Goal: Task Accomplishment & Management: Complete application form

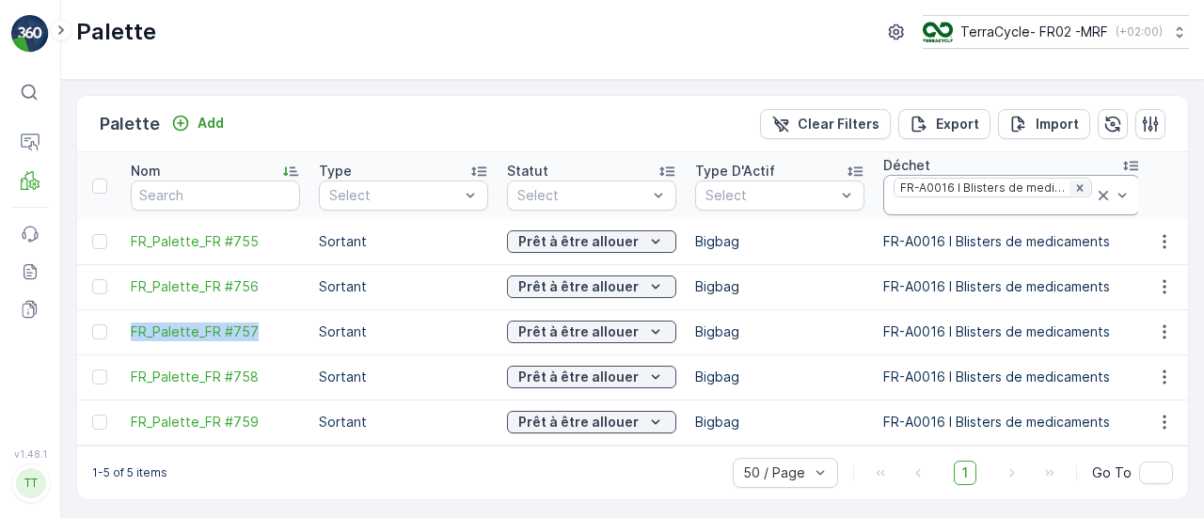
click at [1073, 182] on icon "Remove FR-A0016 I Blisters de medicaments" at bounding box center [1079, 188] width 13 height 13
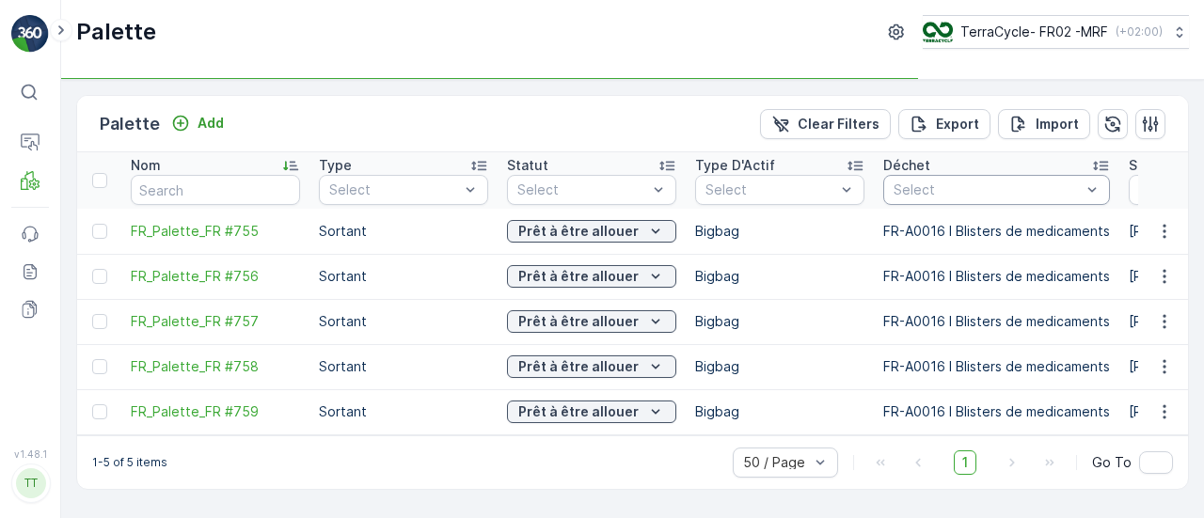
click at [958, 187] on div at bounding box center [987, 189] width 191 height 15
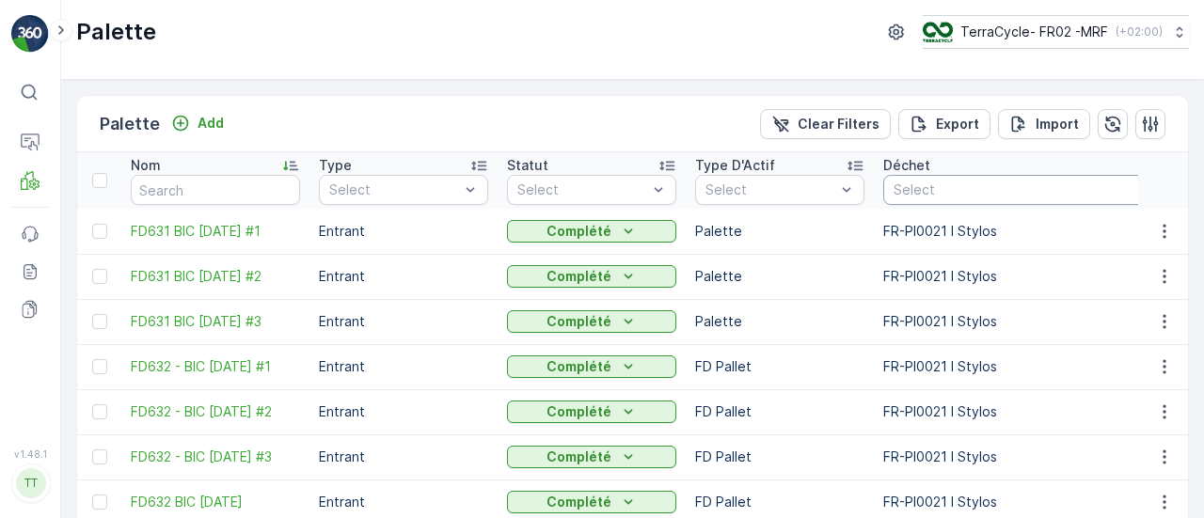
click at [975, 176] on div "Select" at bounding box center [1032, 190] width 299 height 30
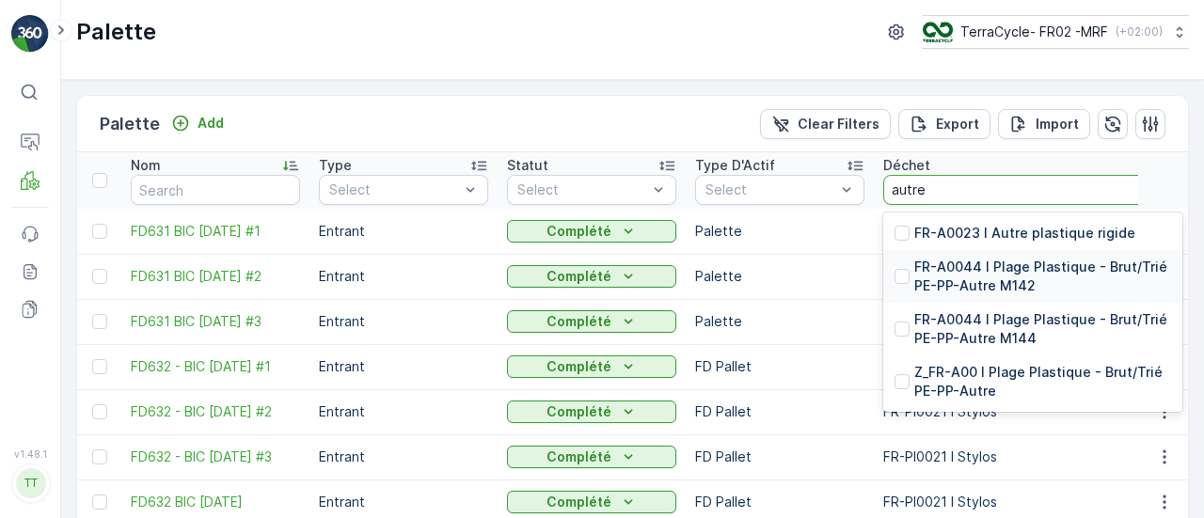
type input "autre"
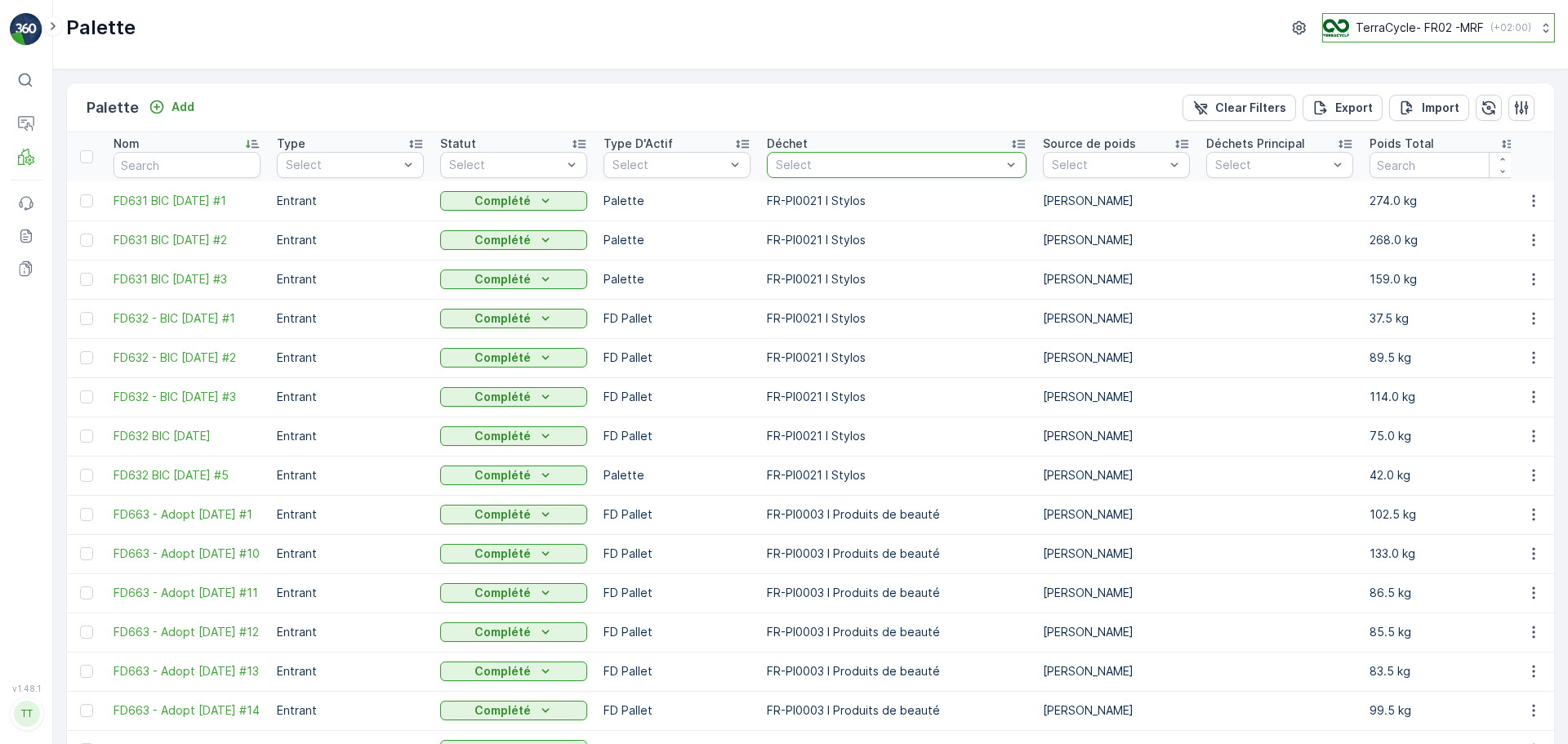
click at [1044, 20] on p "TerraCycle- FR02 -MRF" at bounding box center [1420, 28] width 128 height 16
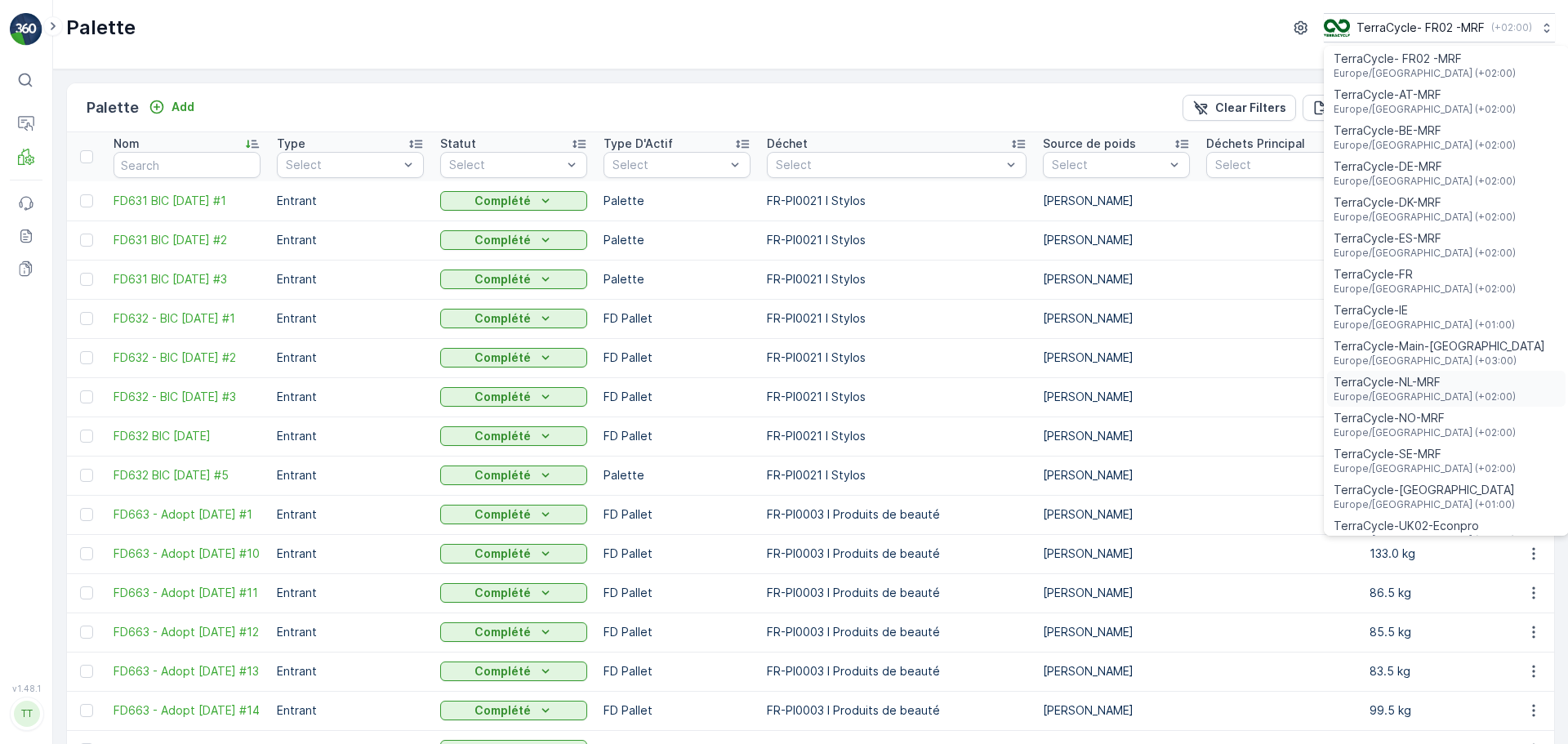
scroll to position [60, 0]
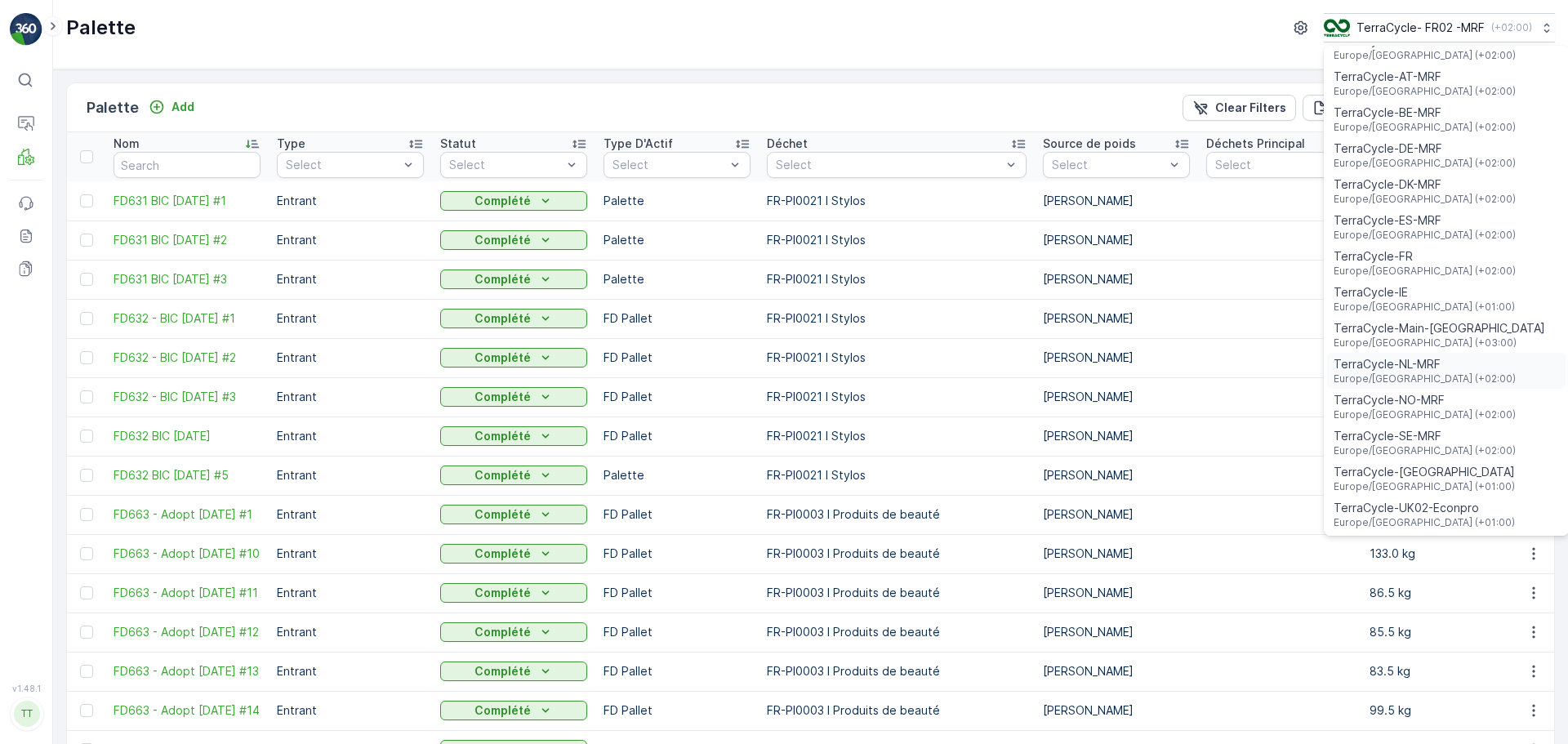
click at [1044, 372] on span "Europe/Amsterdam (+02:00)" at bounding box center [1425, 379] width 182 height 13
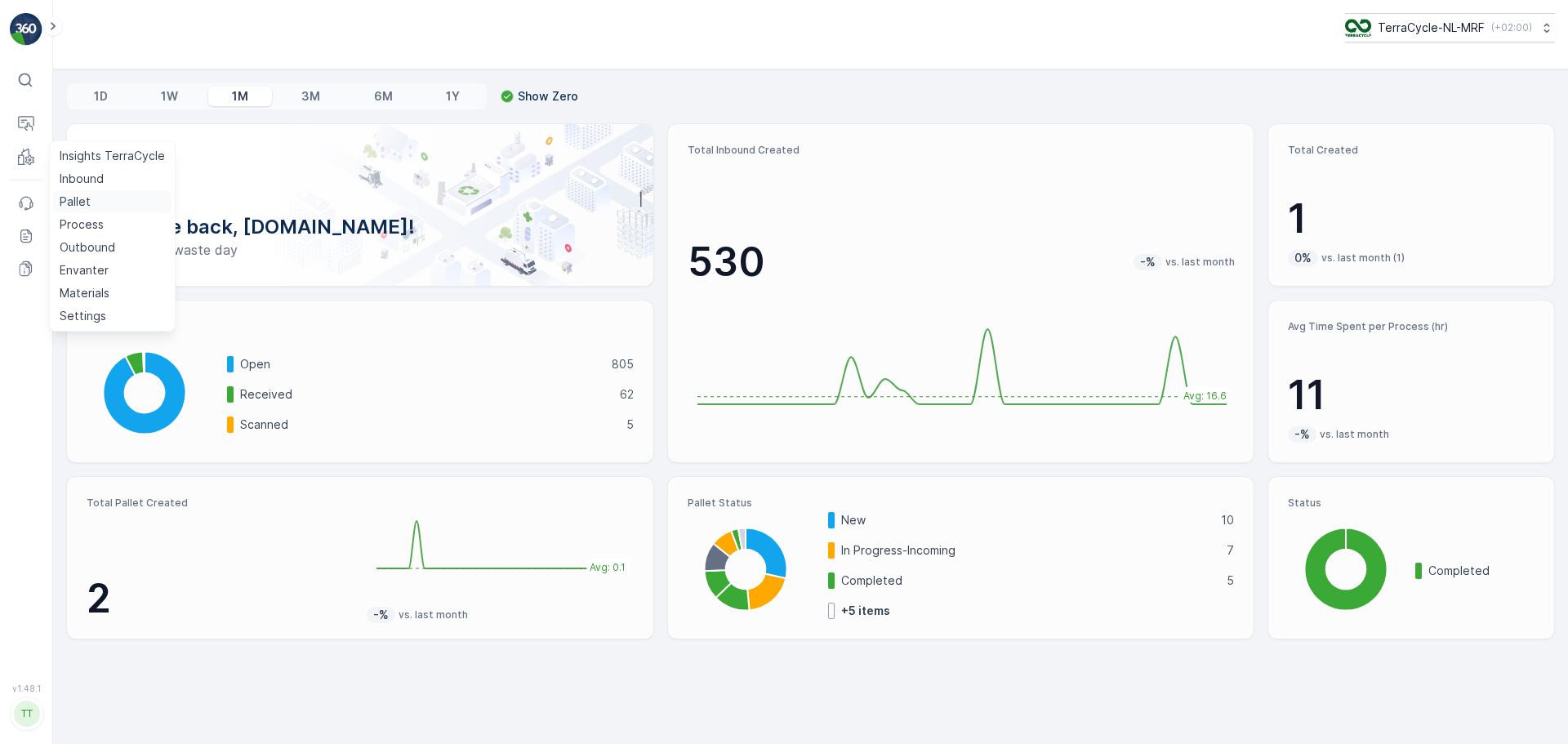
click at [83, 198] on p "Pallet" at bounding box center [76, 201] width 31 height 16
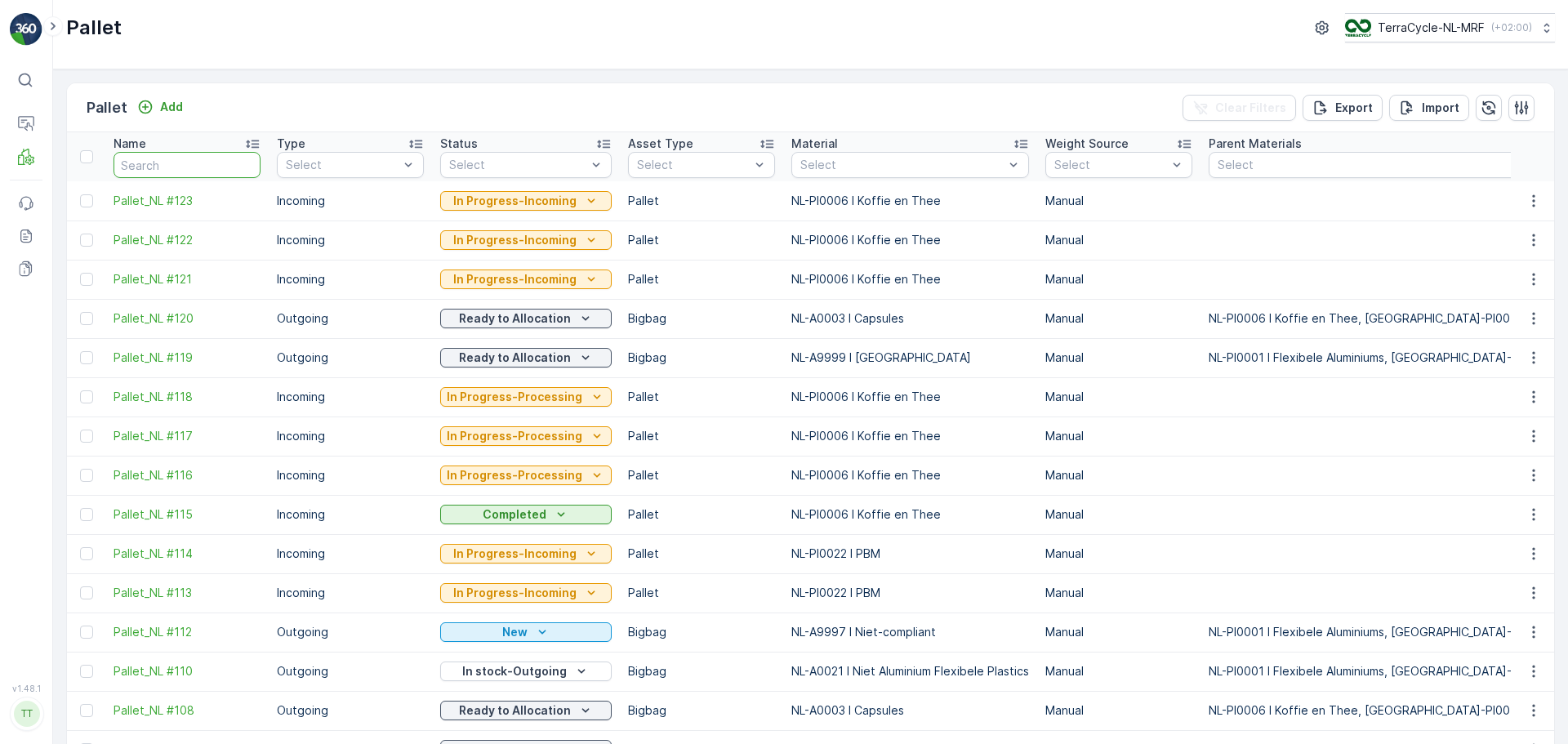
click at [173, 163] on input "text" at bounding box center [187, 165] width 147 height 26
type input "FD"
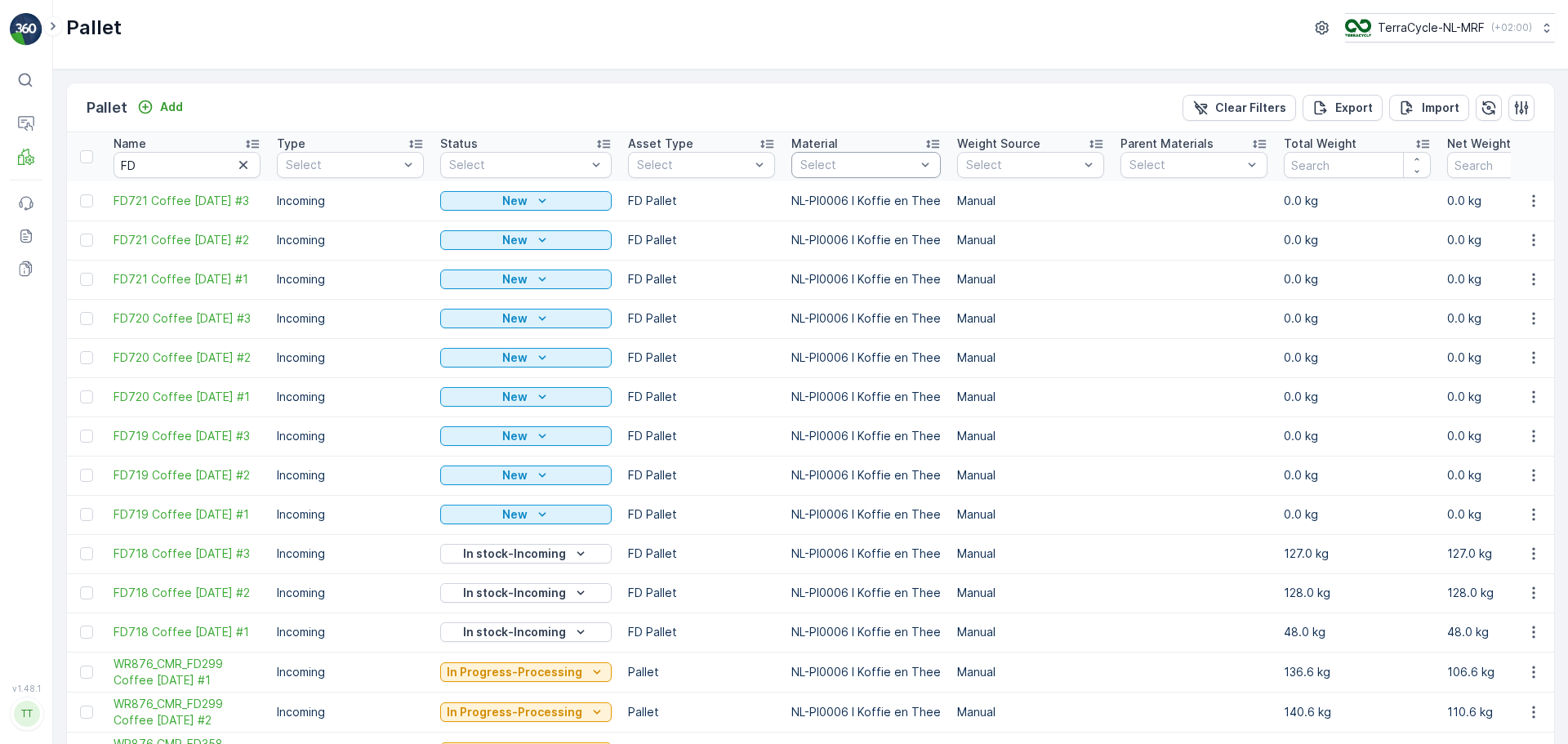
click at [858, 162] on div at bounding box center [858, 164] width 118 height 13
click at [855, 159] on div at bounding box center [858, 164] width 118 height 13
type input "0300"
click at [1420, 9] on div "Pallet TerraCycle-NL-MRF ( +02:00 )" at bounding box center [810, 35] width 1515 height 69
click at [1435, 34] on p "TerraCycle-NL-MRF" at bounding box center [1430, 28] width 107 height 16
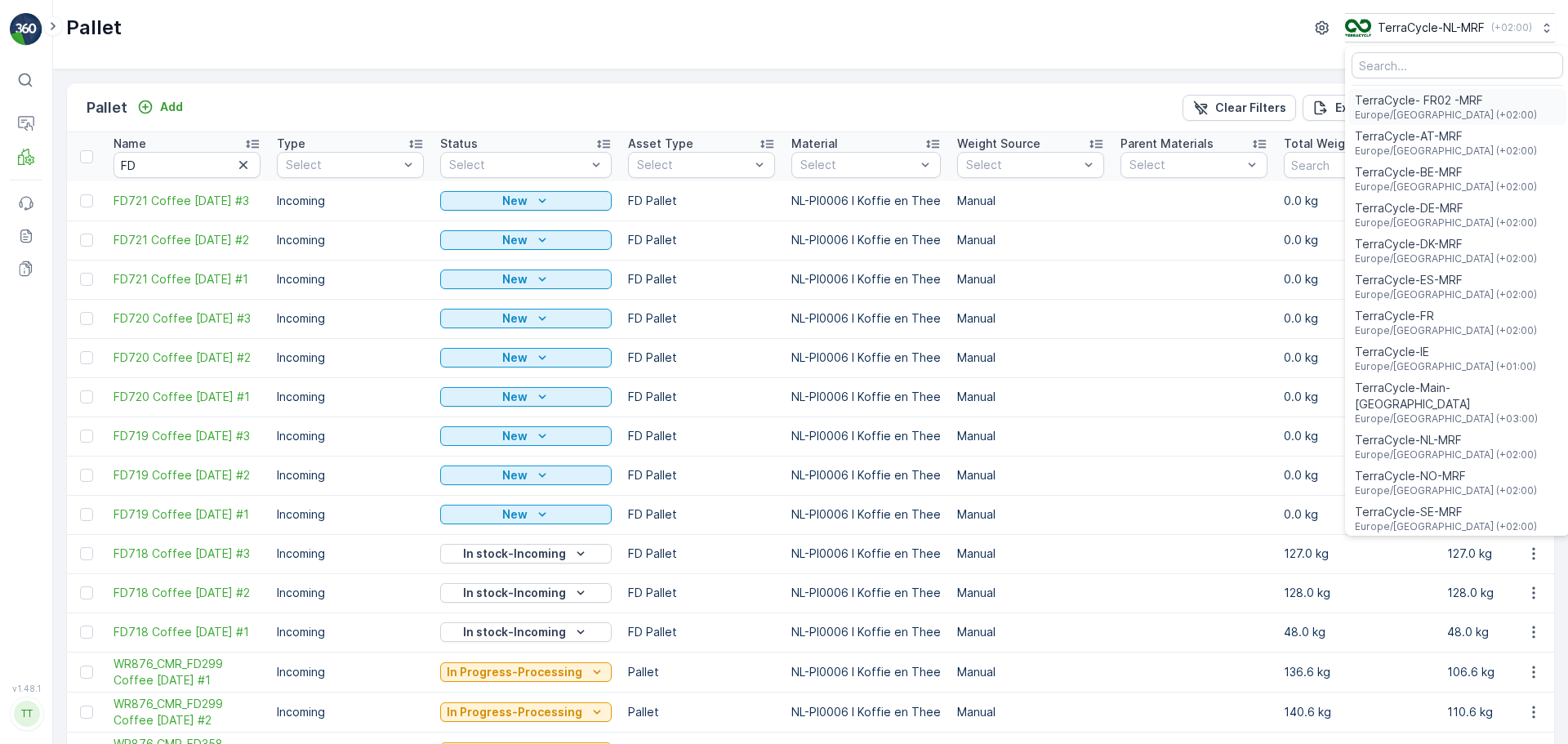
click at [1446, 104] on span "TerraCycle- FR02 -MRF" at bounding box center [1446, 100] width 182 height 16
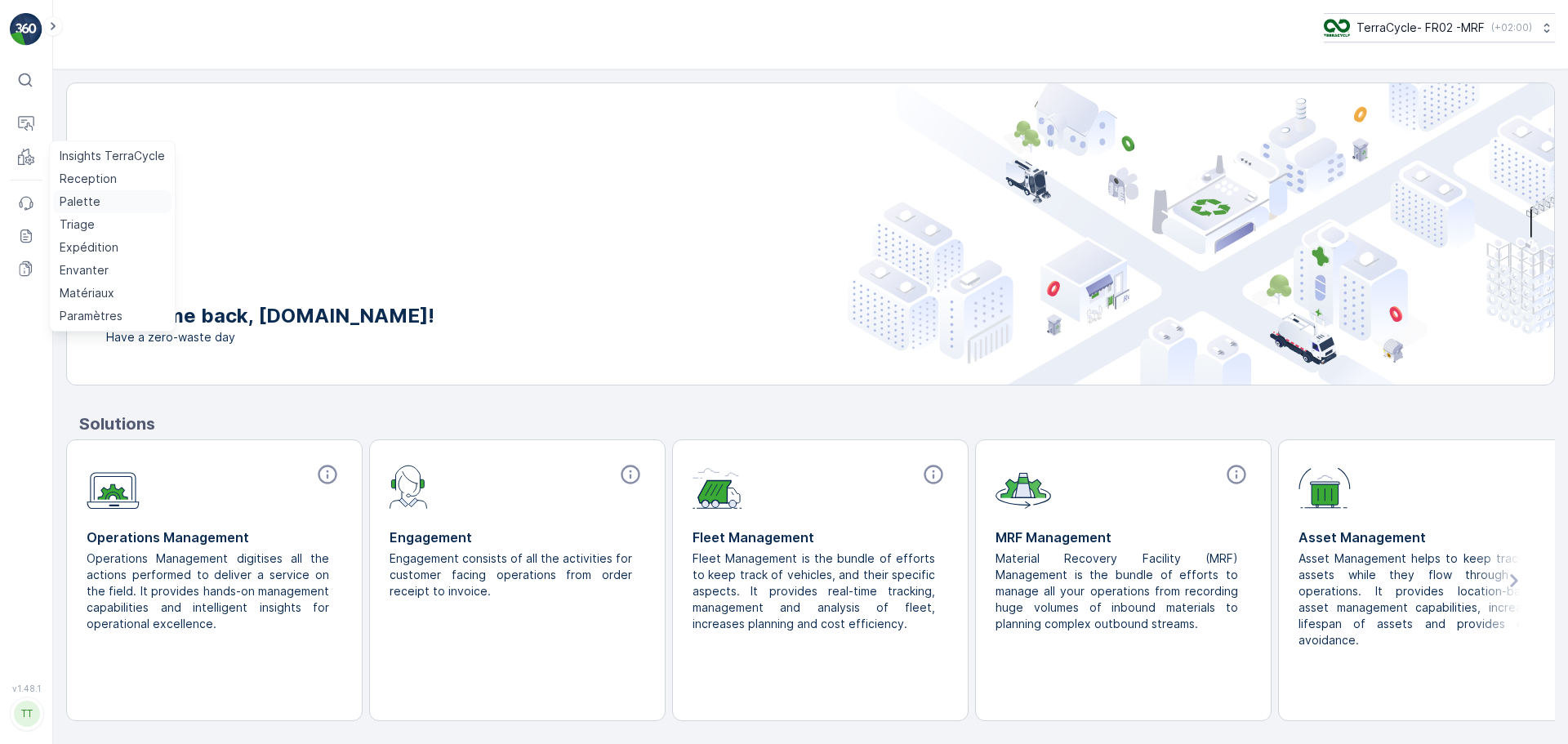
click at [90, 198] on p "Palette" at bounding box center [80, 201] width 41 height 16
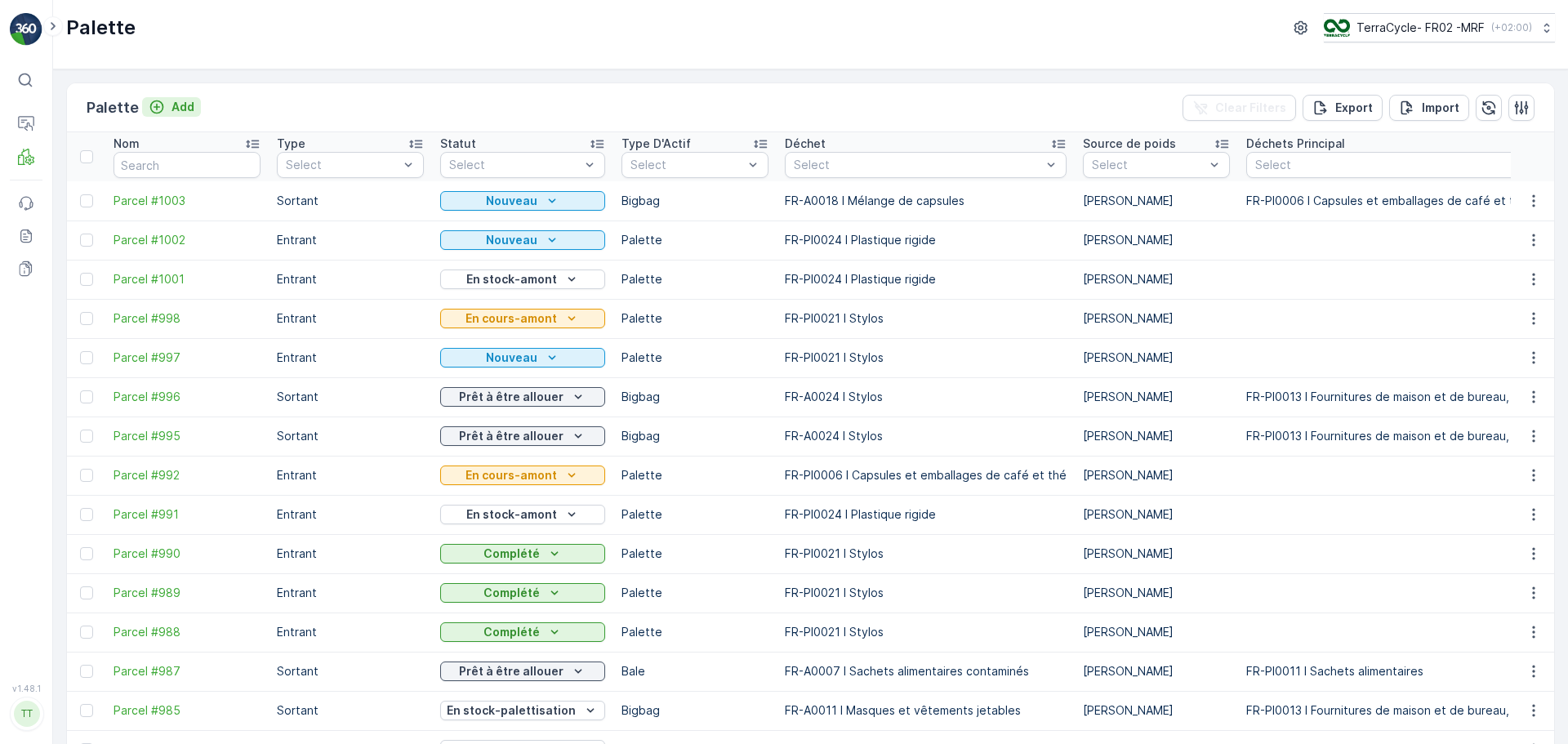
click at [179, 107] on p "Add" at bounding box center [183, 107] width 23 height 16
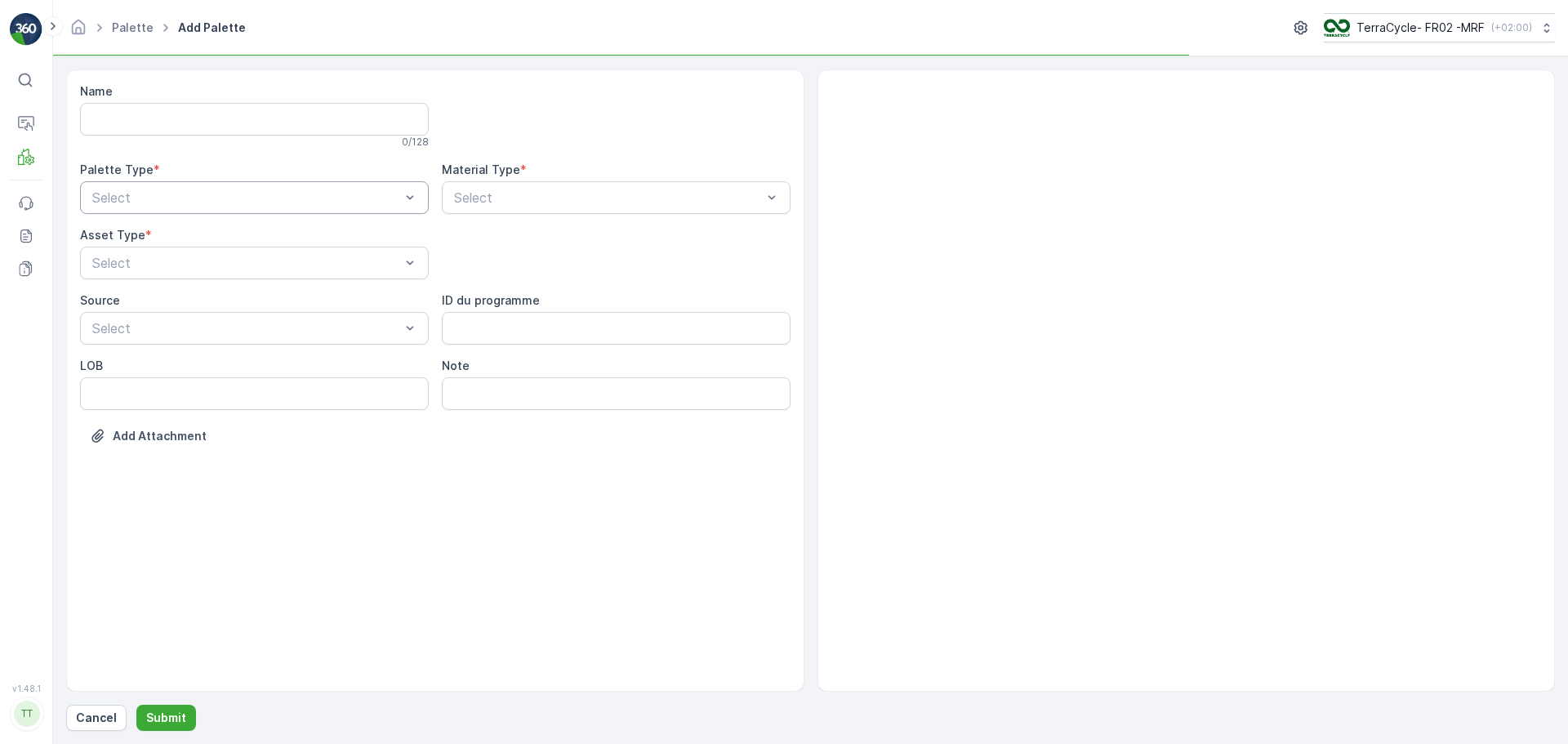
click at [163, 185] on div "Select" at bounding box center [254, 198] width 349 height 33
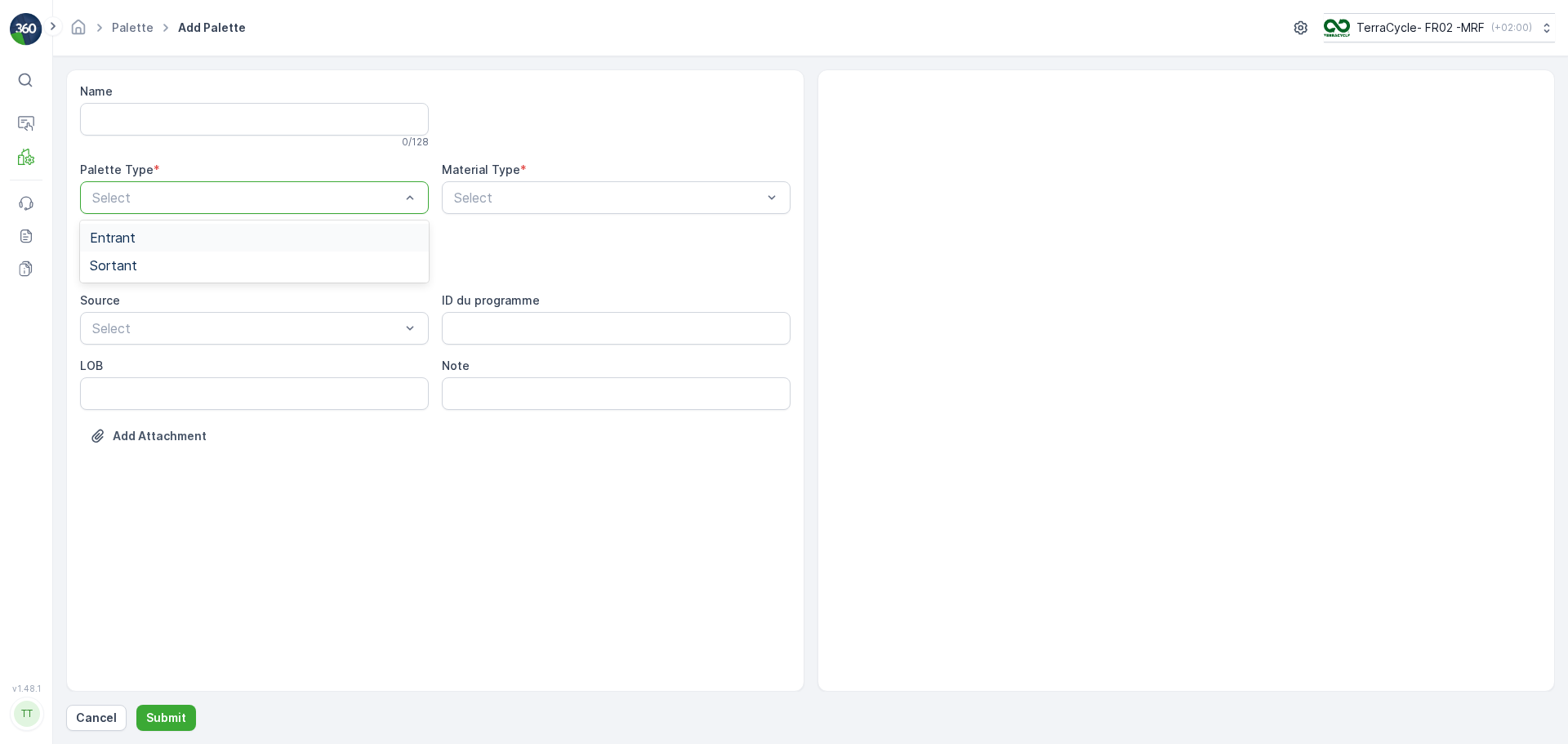
click at [167, 231] on div "Entrant" at bounding box center [254, 237] width 329 height 15
click at [499, 193] on div at bounding box center [608, 197] width 311 height 15
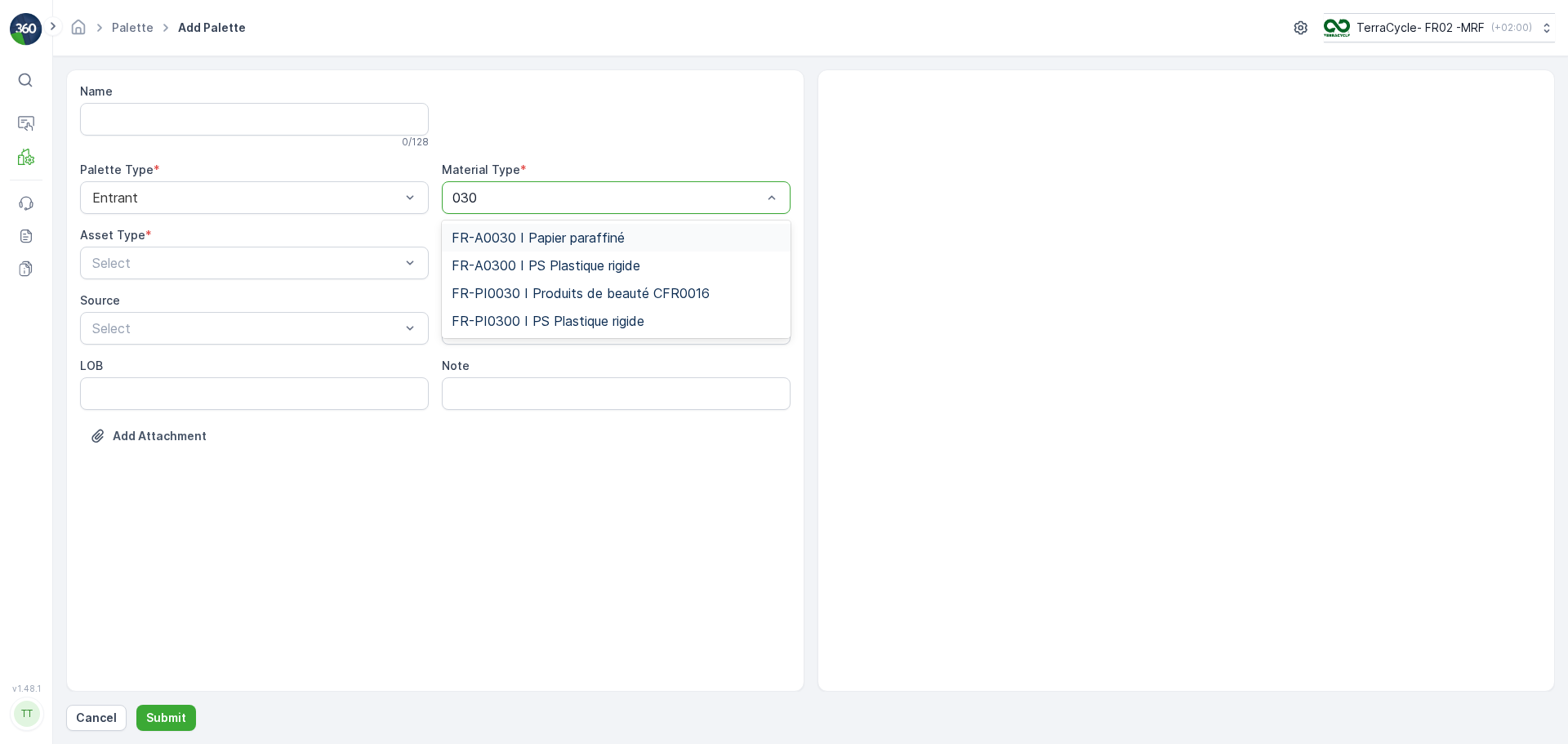
type input "0300"
click at [583, 266] on span "FR-PI0300 I PS Plastique rigide" at bounding box center [548, 265] width 193 height 15
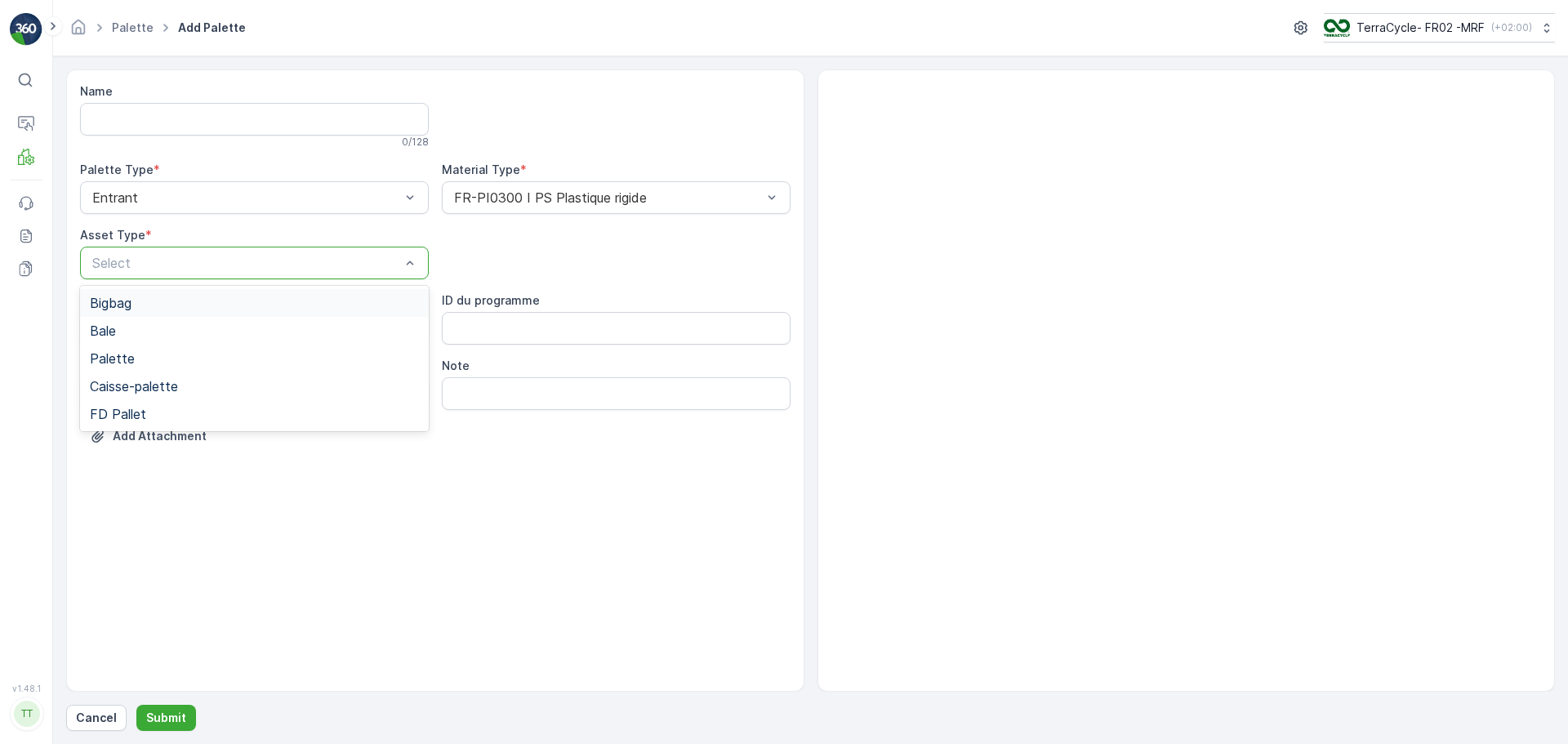
click at [172, 253] on div "Select" at bounding box center [254, 263] width 349 height 33
click at [135, 304] on div "Bigbag" at bounding box center [254, 302] width 329 height 15
click at [159, 264] on div at bounding box center [246, 262] width 311 height 15
click at [150, 358] on div "Palette" at bounding box center [254, 358] width 329 height 15
click at [165, 329] on div at bounding box center [246, 328] width 311 height 15
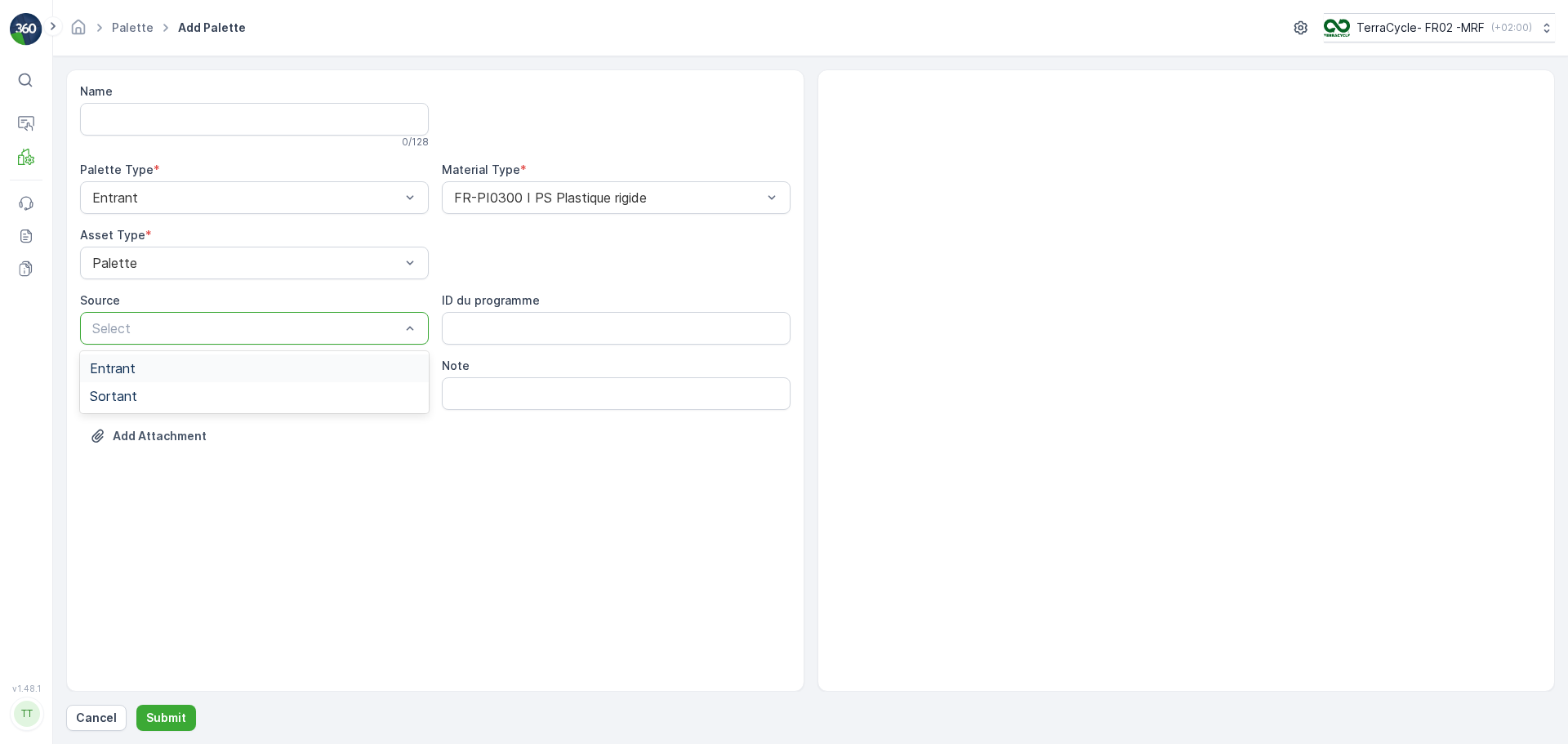
click at [168, 373] on div "Entrant" at bounding box center [254, 368] width 329 height 15
click at [168, 720] on p "Submit" at bounding box center [166, 717] width 40 height 16
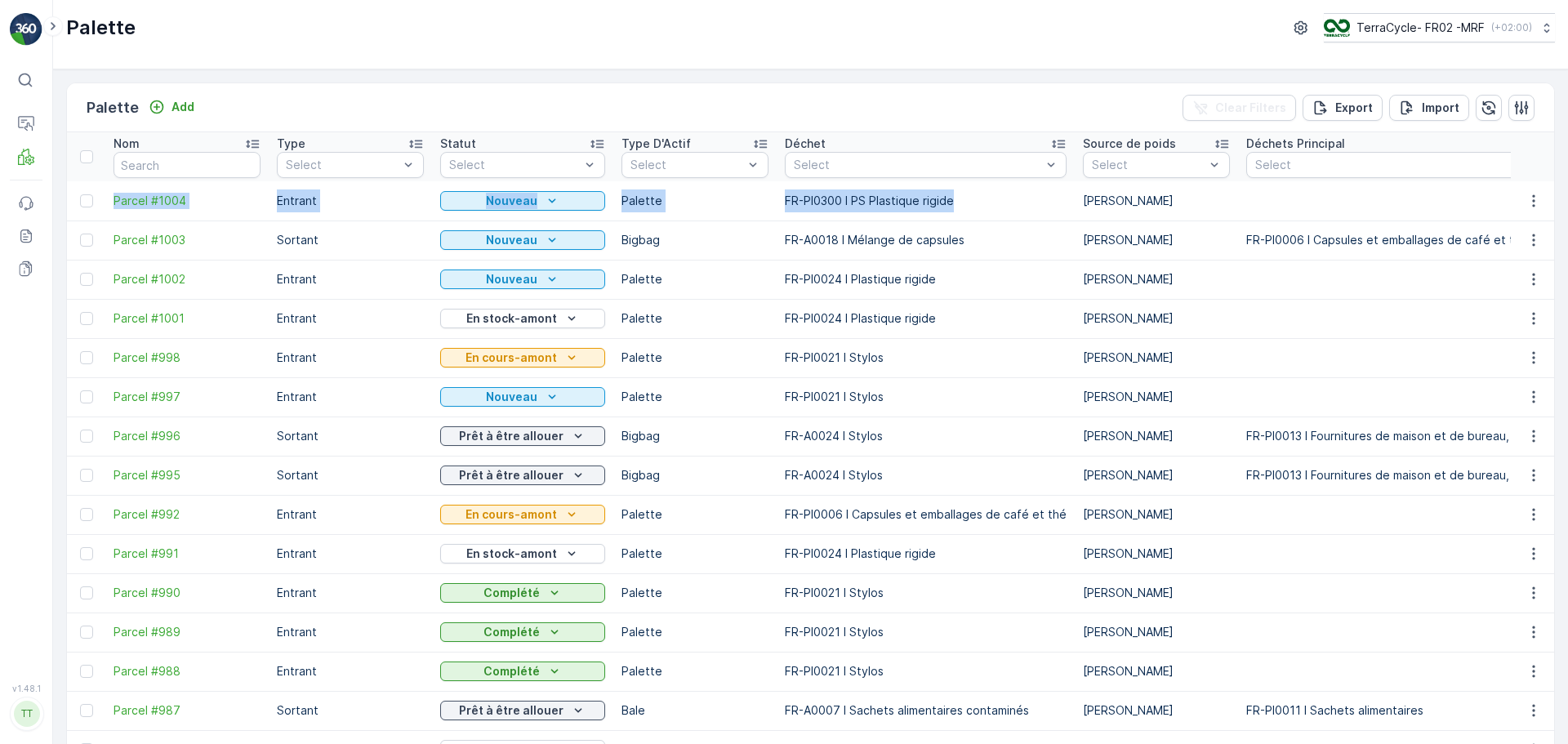
drag, startPoint x: 108, startPoint y: 198, endPoint x: 969, endPoint y: 207, distance: 861.0
click at [999, 201] on td "FR-PI0300 I PS Plastique rigide" at bounding box center [925, 201] width 298 height 39
drag, startPoint x: 105, startPoint y: 199, endPoint x: 1223, endPoint y: 194, distance: 1118.0
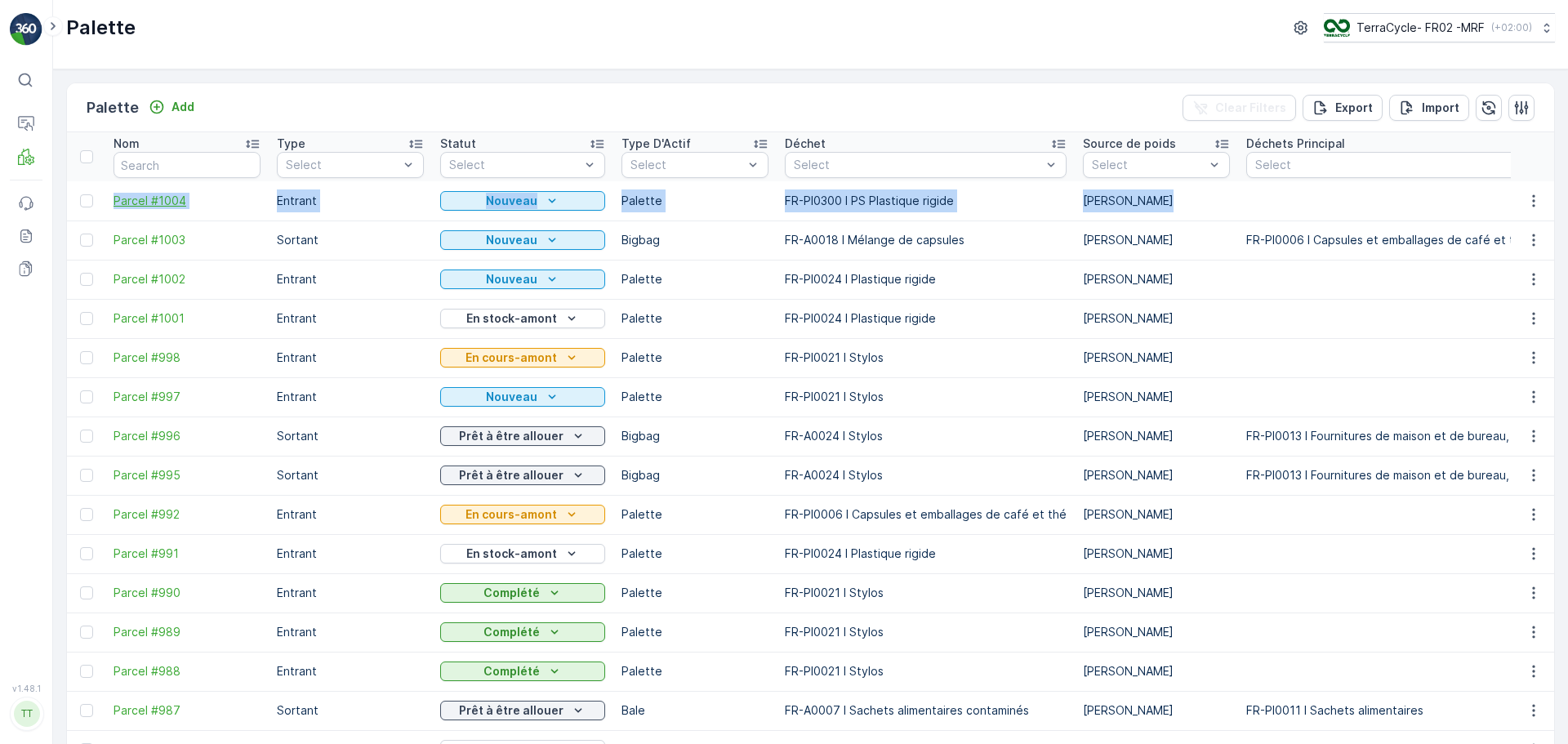
click at [232, 200] on span "Parcel #1004" at bounding box center [187, 201] width 147 height 16
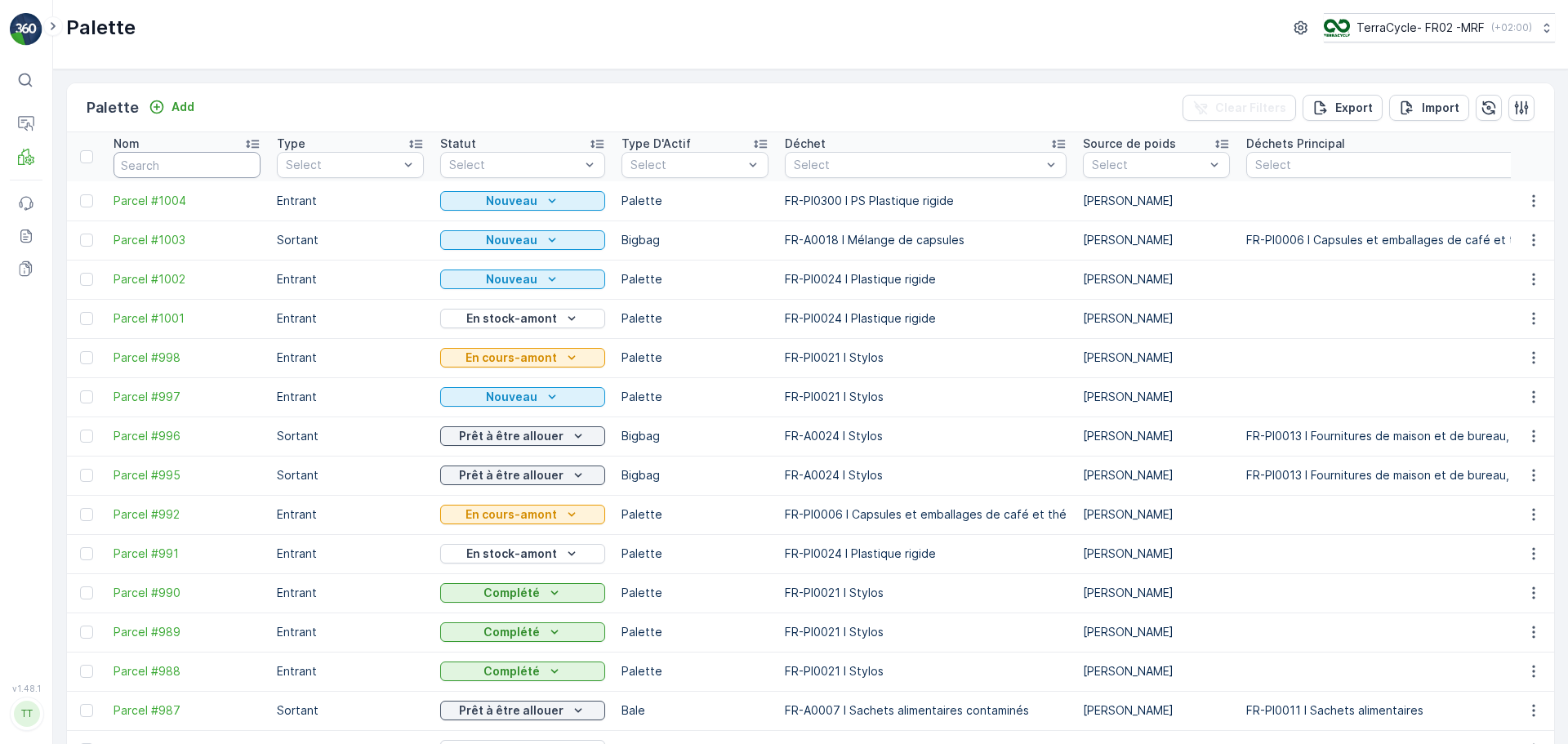
click at [139, 168] on input "text" at bounding box center [187, 165] width 147 height 26
type input "808"
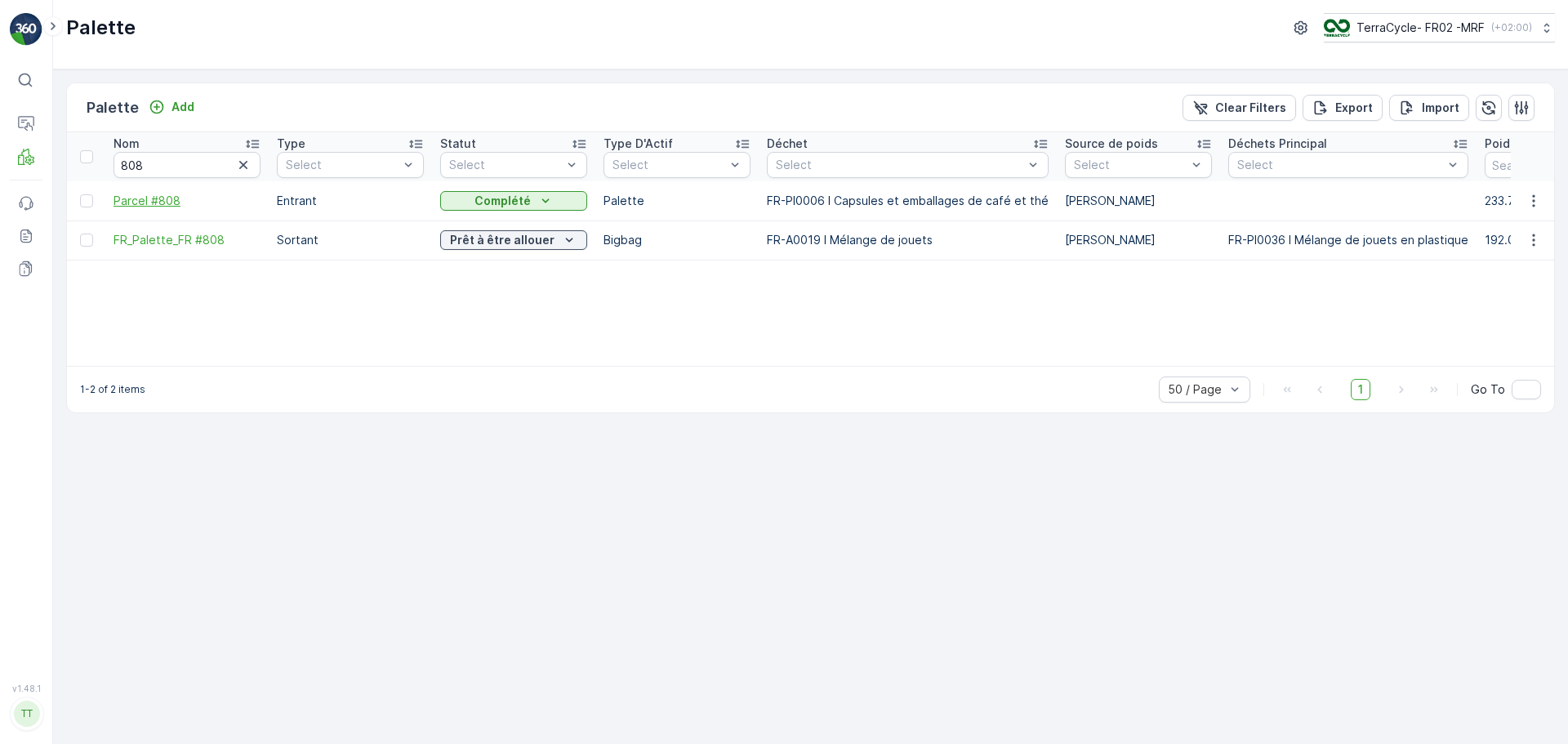
click at [149, 201] on span "Parcel #808" at bounding box center [187, 201] width 147 height 16
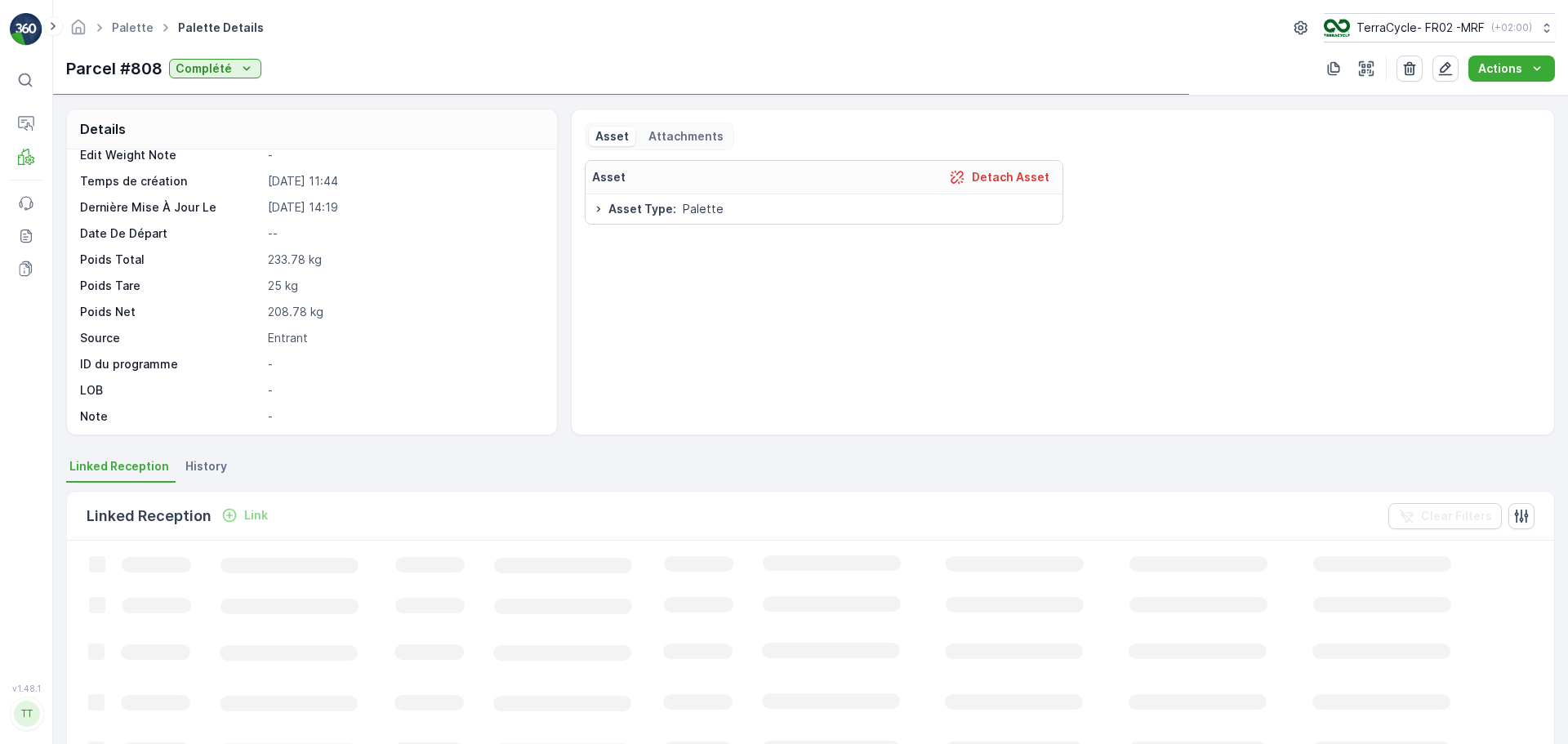
scroll to position [123, 0]
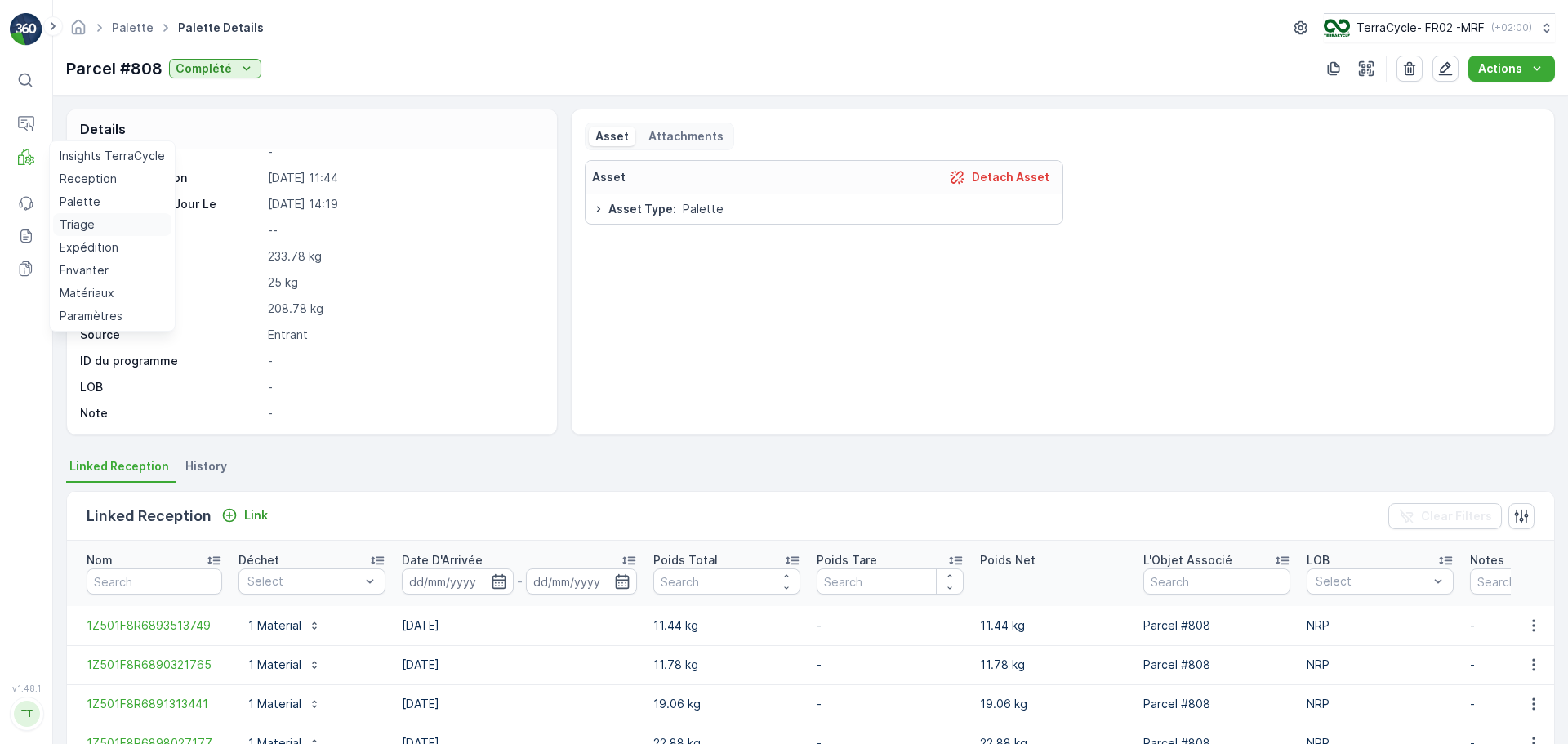
click at [81, 223] on p "Triage" at bounding box center [77, 224] width 35 height 16
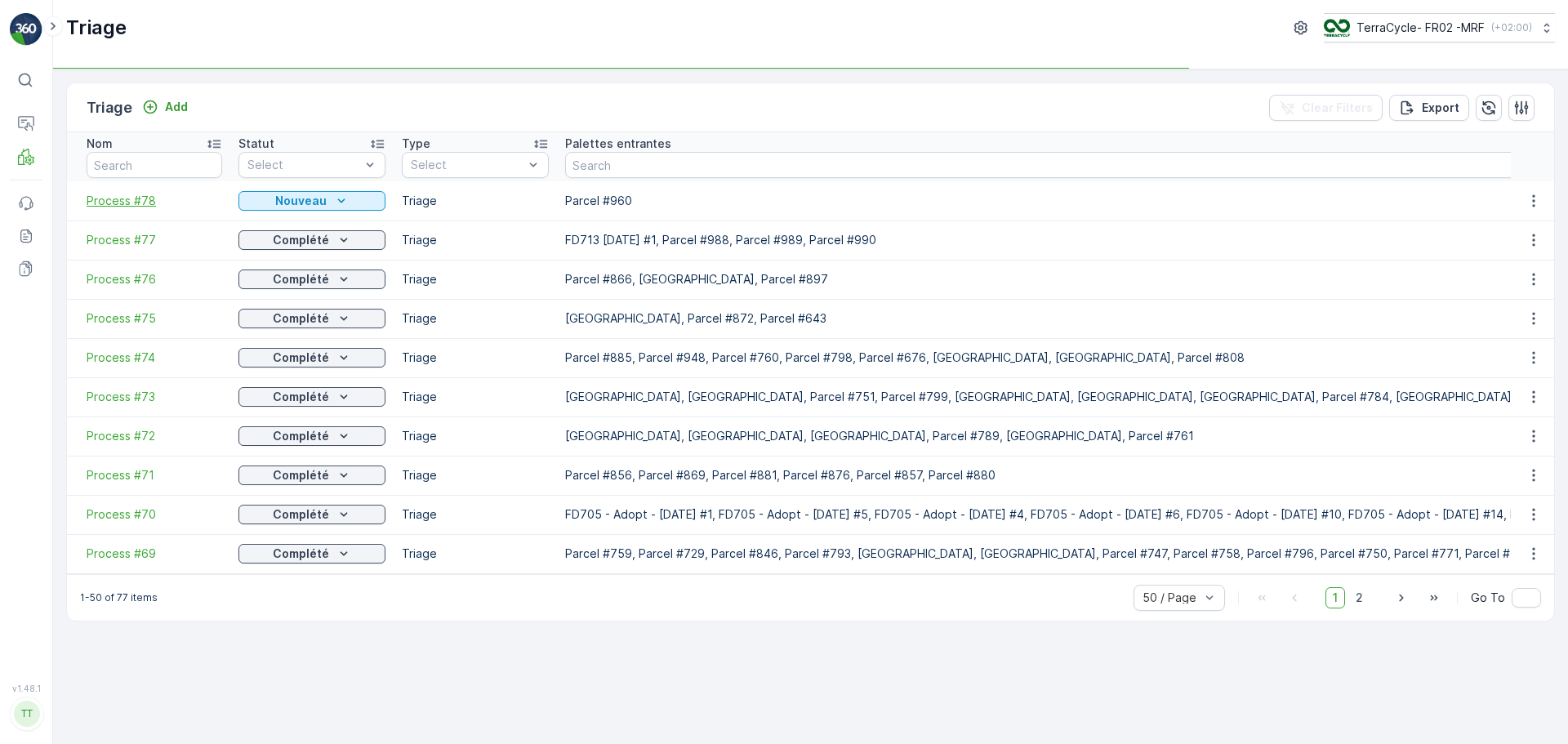
click at [131, 198] on span "Process #78" at bounding box center [155, 201] width 135 height 16
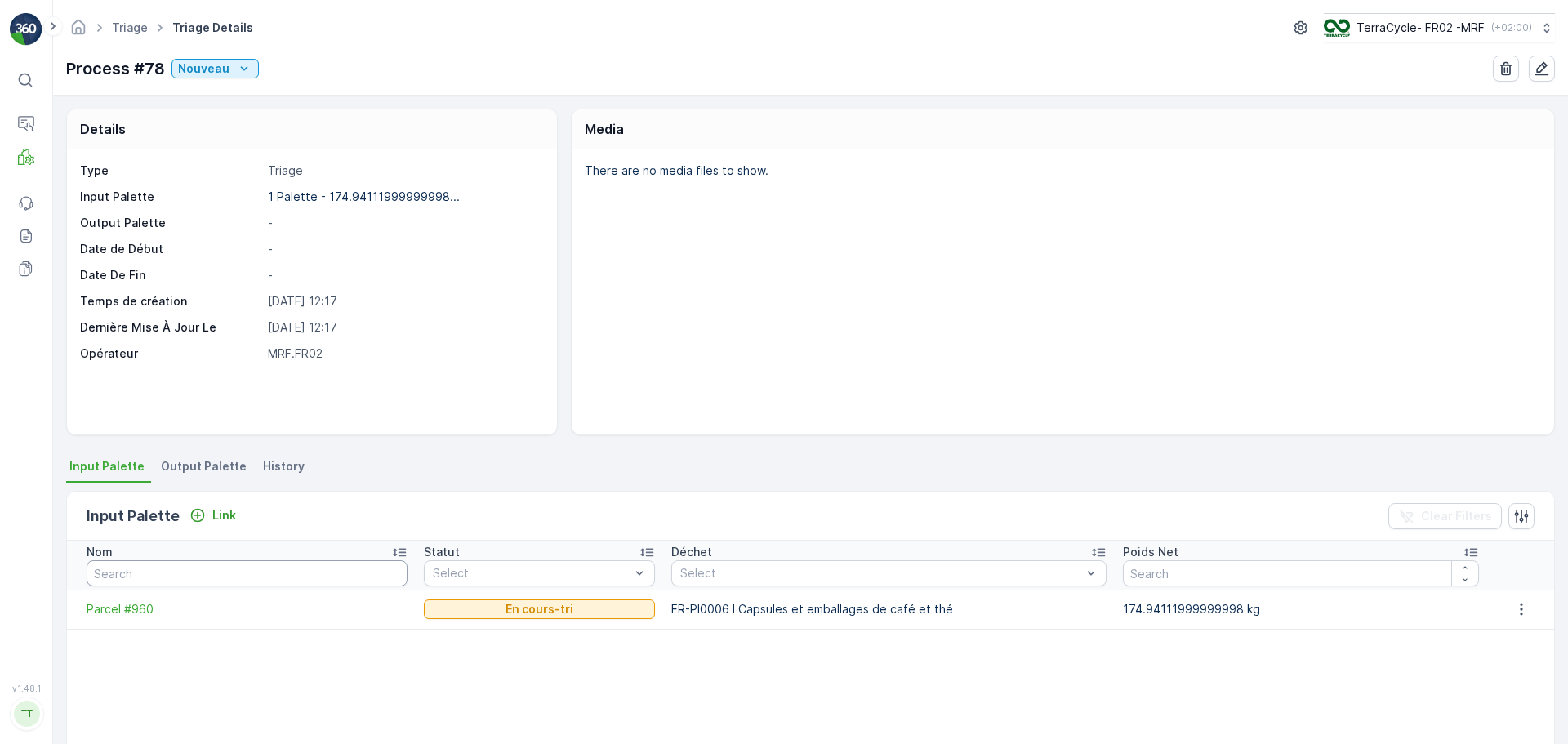
click at [165, 568] on input "text" at bounding box center [247, 573] width 321 height 26
click at [78, 224] on p "Triage" at bounding box center [77, 224] width 35 height 16
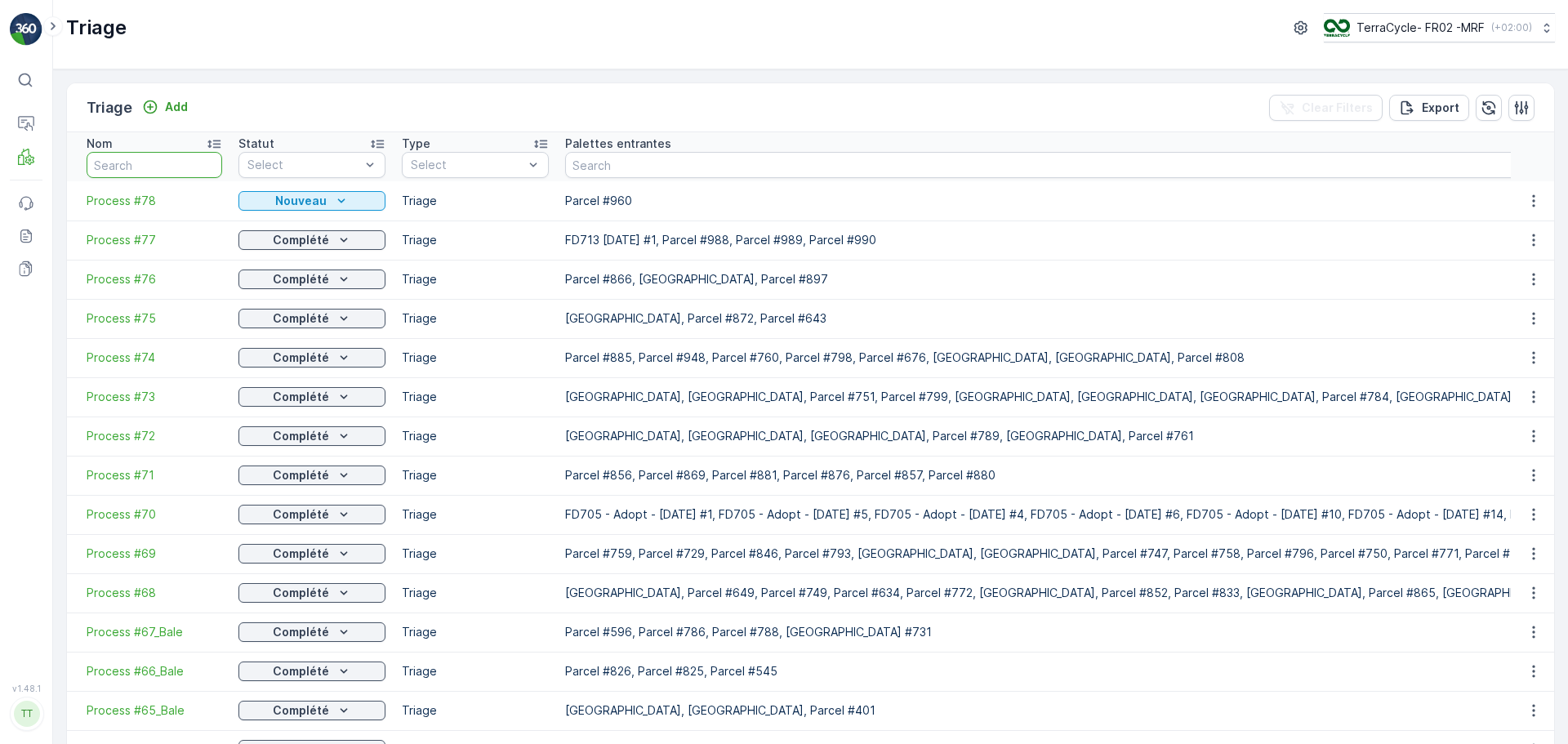
click at [137, 160] on input "text" at bounding box center [155, 165] width 135 height 26
type input "808"
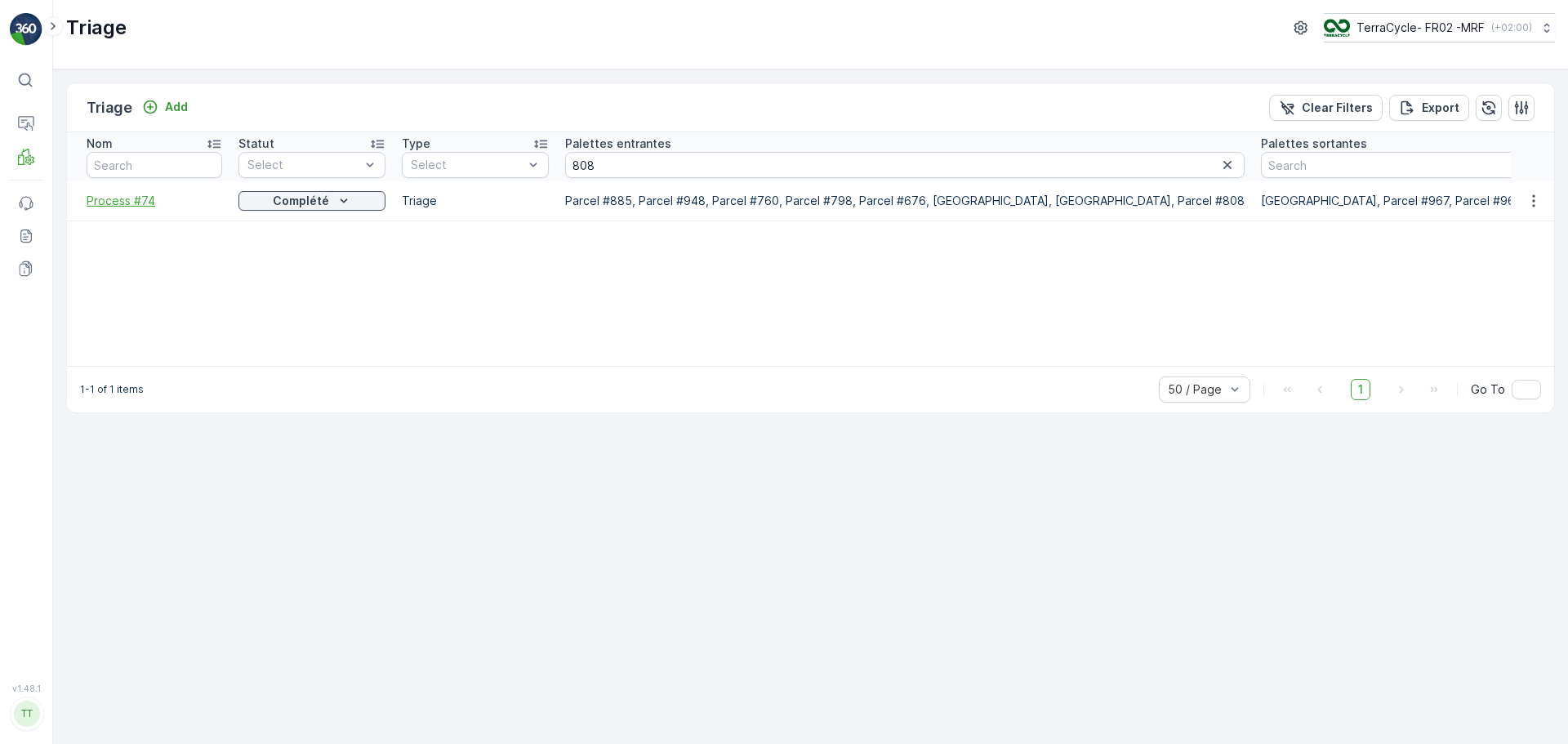
click at [136, 200] on span "Process #74" at bounding box center [155, 201] width 135 height 16
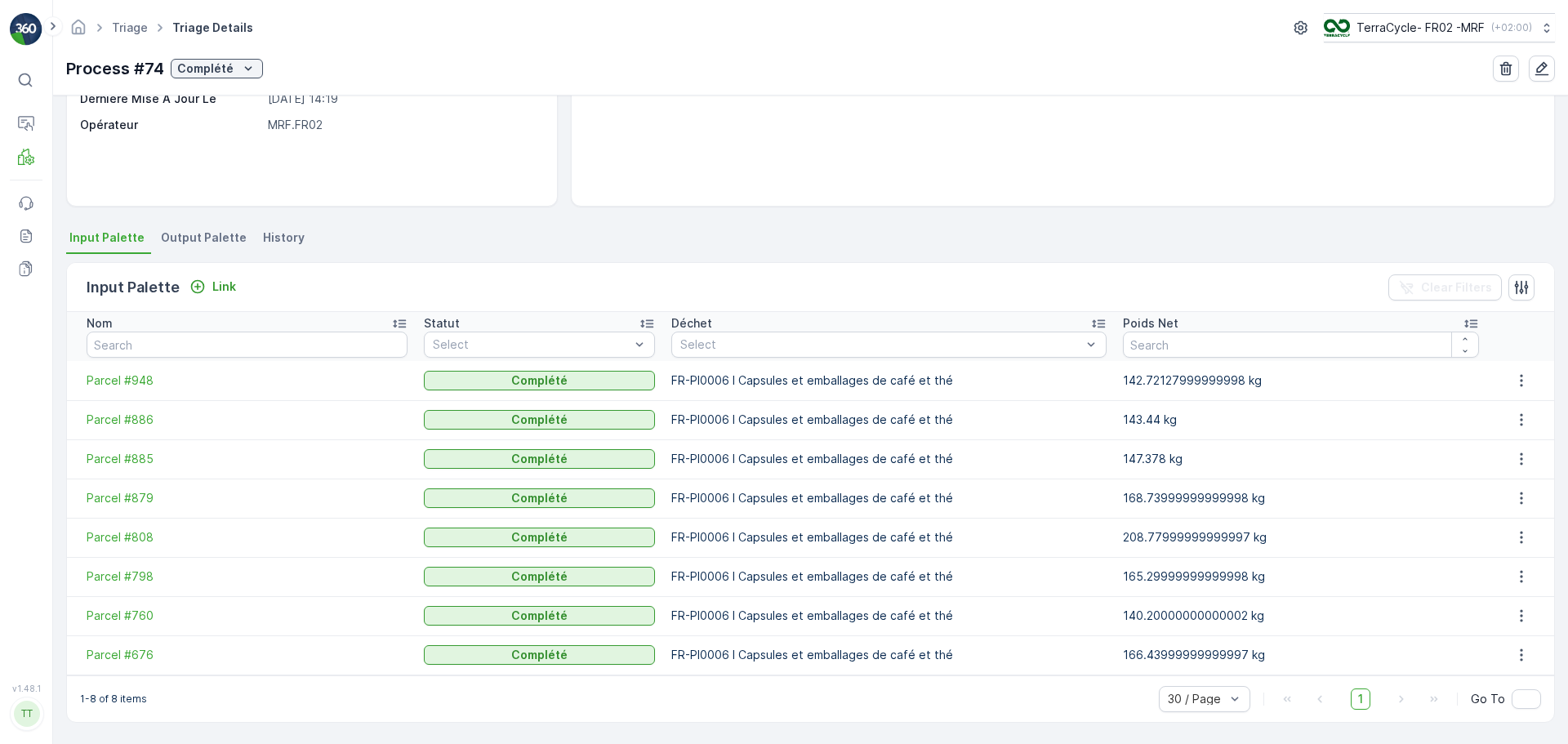
scroll to position [228, 0]
drag, startPoint x: 76, startPoint y: 537, endPoint x: 158, endPoint y: 544, distance: 82.3
click at [158, 544] on td "Parcel #808" at bounding box center [241, 537] width 349 height 39
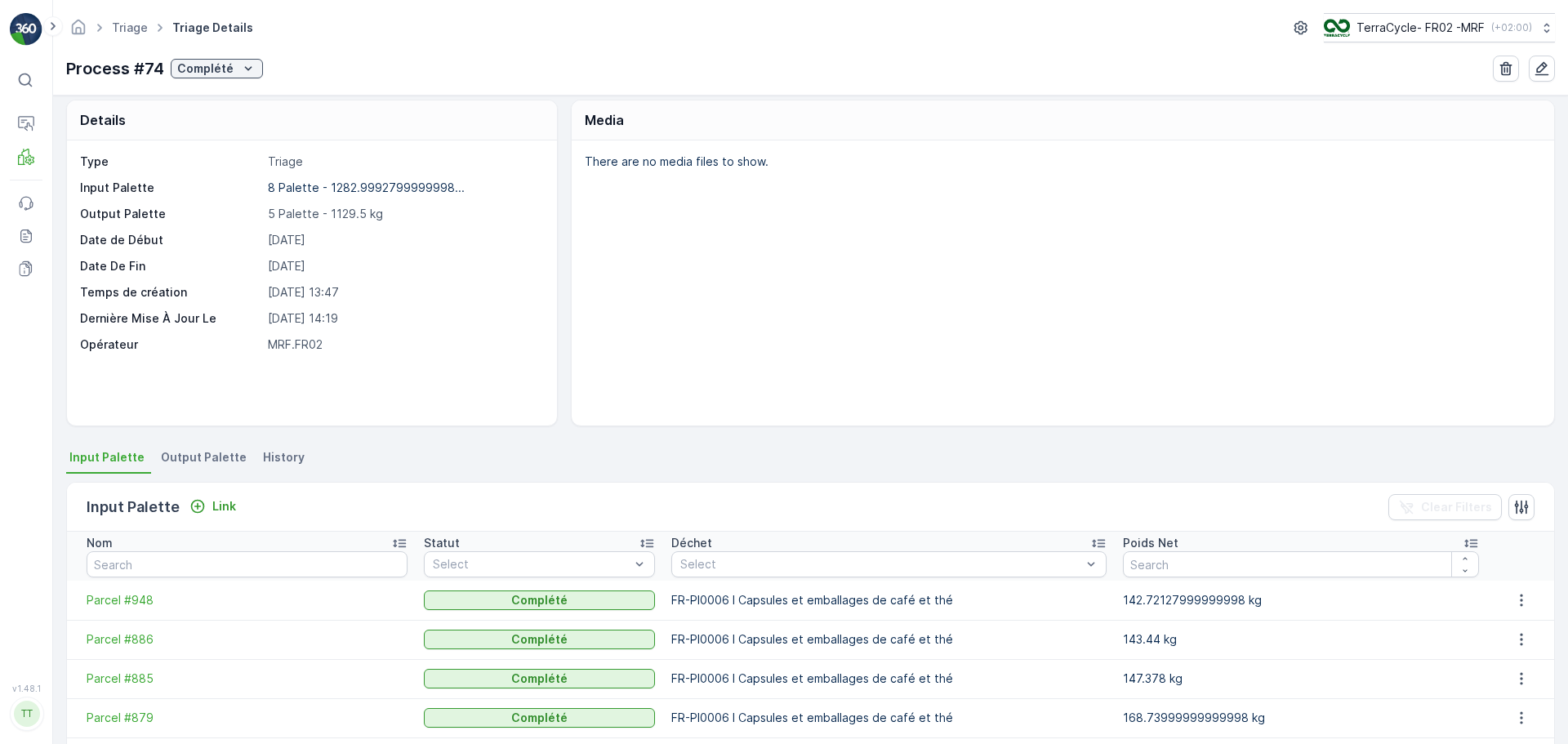
scroll to position [0, 0]
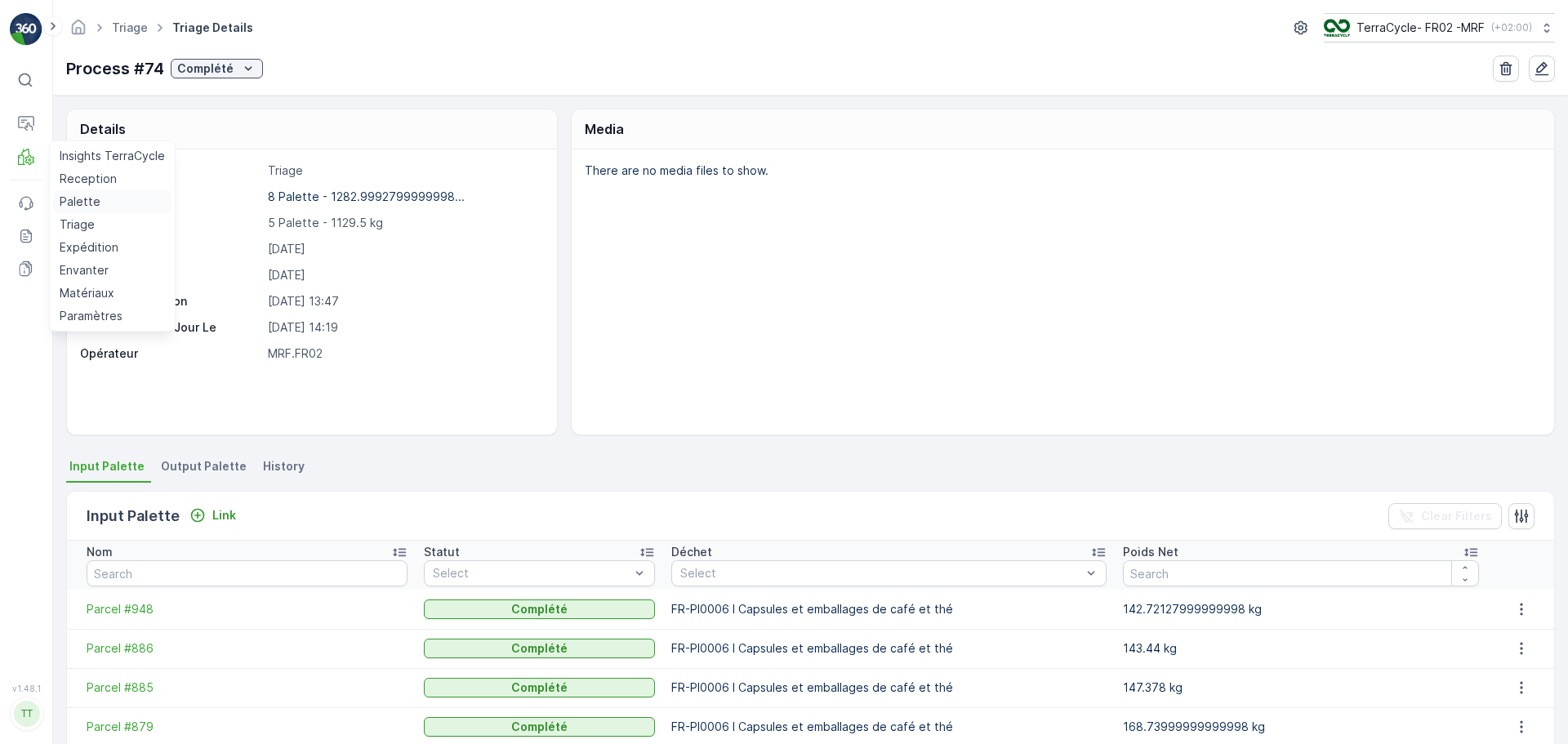
click at [78, 199] on p "Palette" at bounding box center [80, 201] width 41 height 16
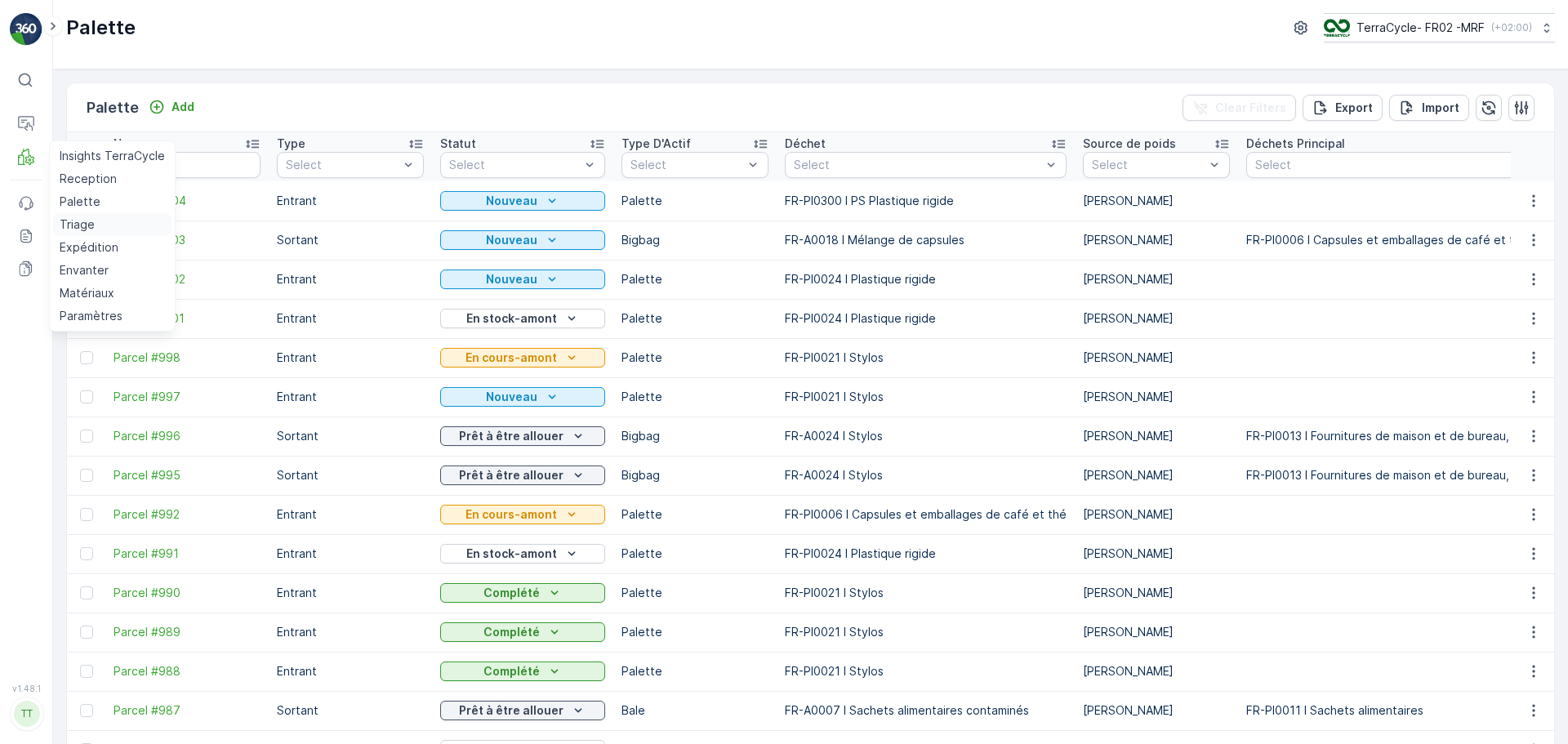
click at [80, 224] on p "Triage" at bounding box center [77, 224] width 35 height 16
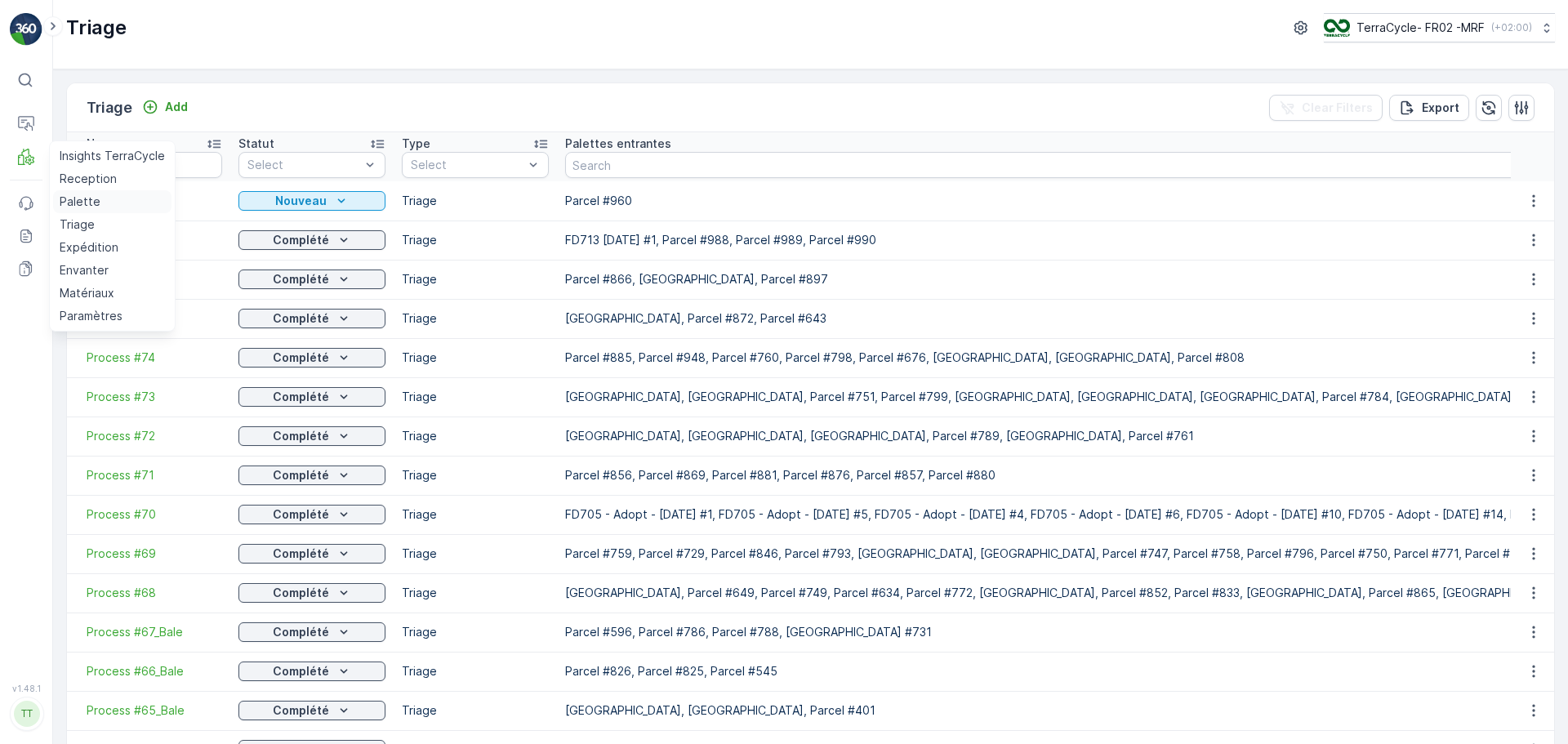
click at [76, 195] on p "Palette" at bounding box center [80, 201] width 41 height 16
